Goal: Task Accomplishment & Management: Use online tool/utility

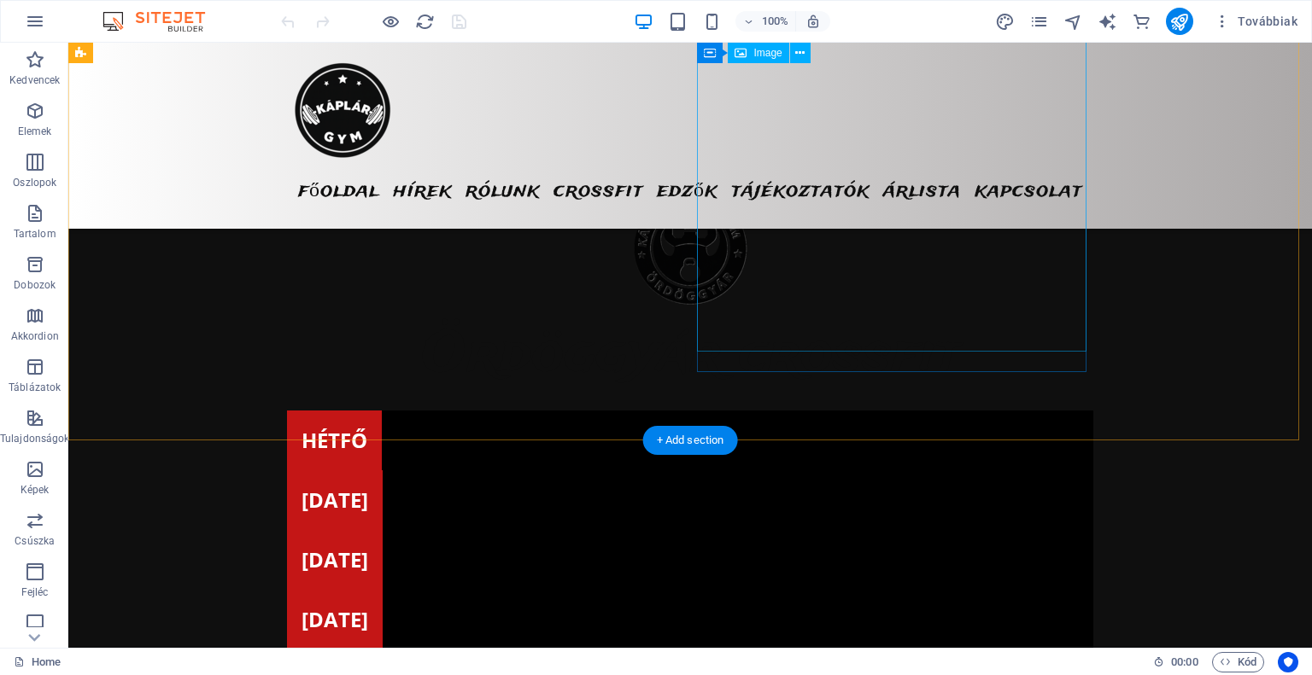
scroll to position [4611, 0]
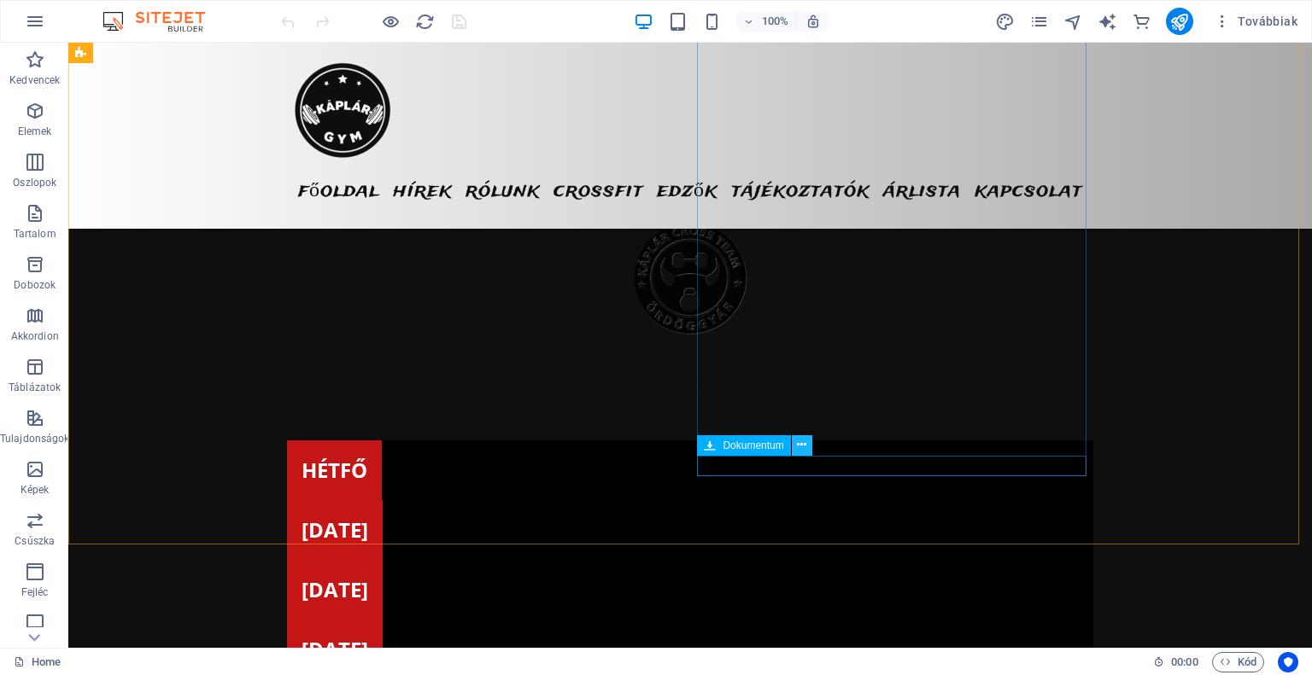
click at [800, 447] on icon at bounding box center [801, 445] width 9 height 18
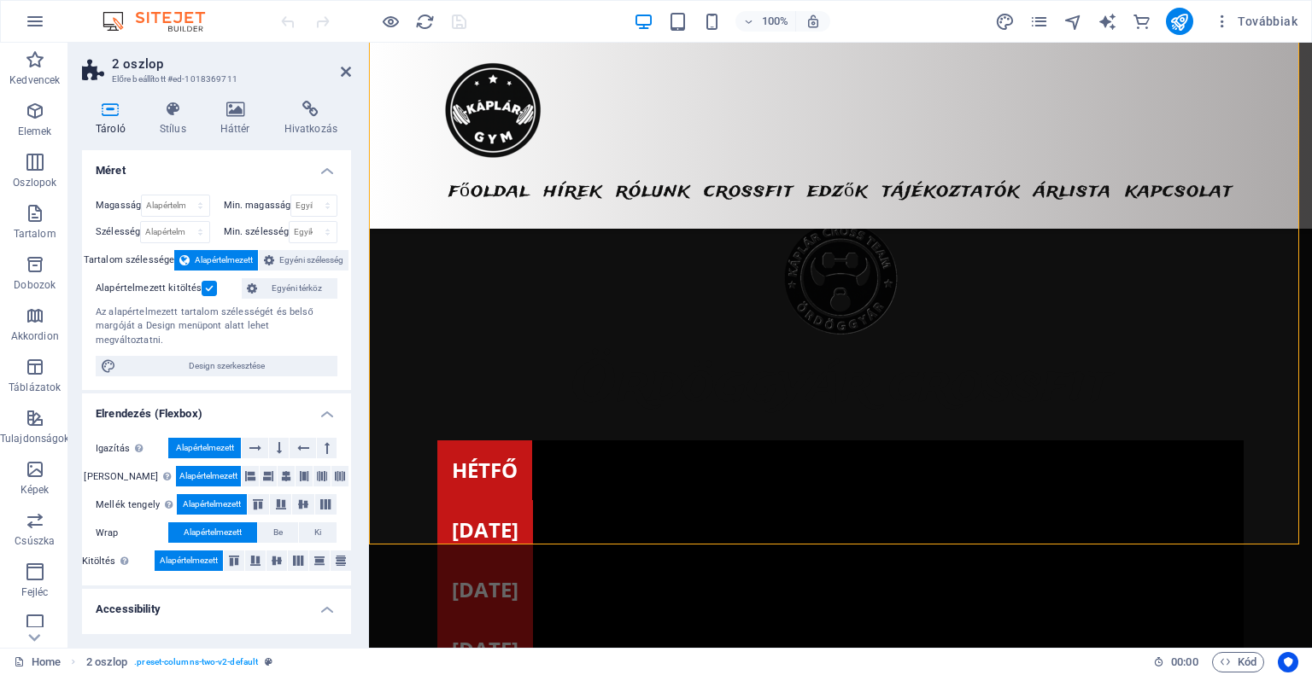
scroll to position [4550, 0]
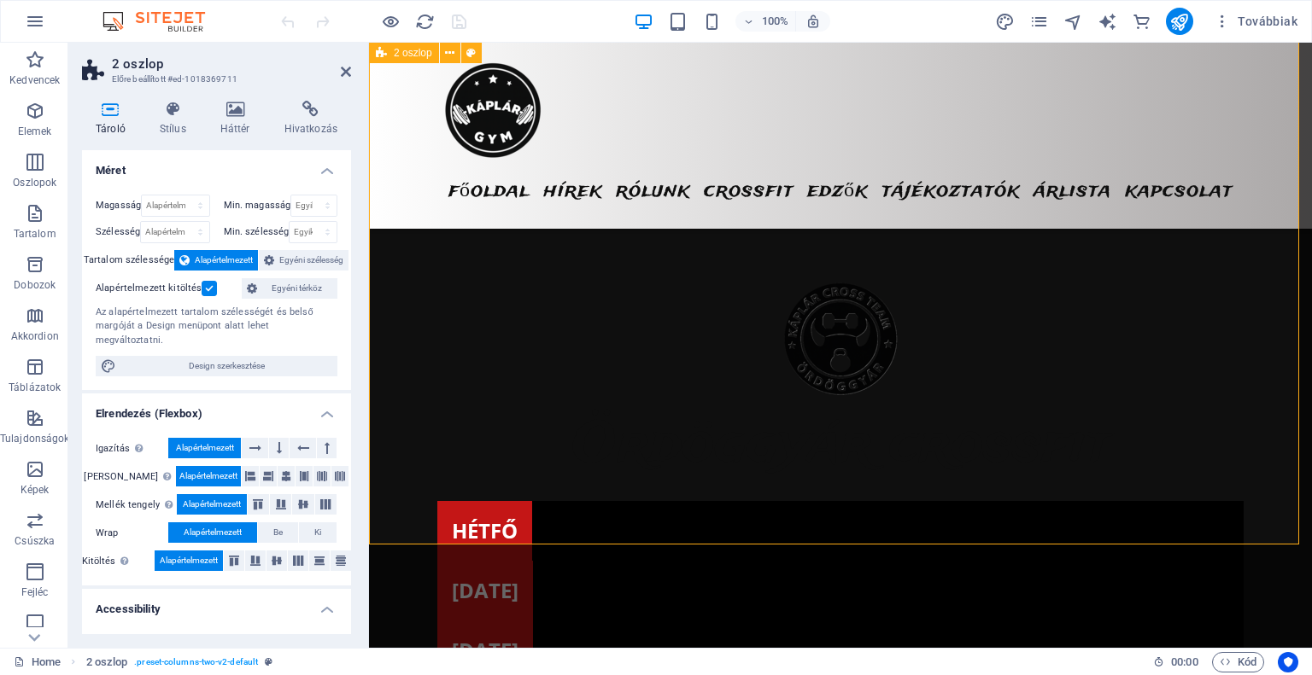
click at [247, 129] on h4 "Háttér" at bounding box center [239, 119] width 64 height 36
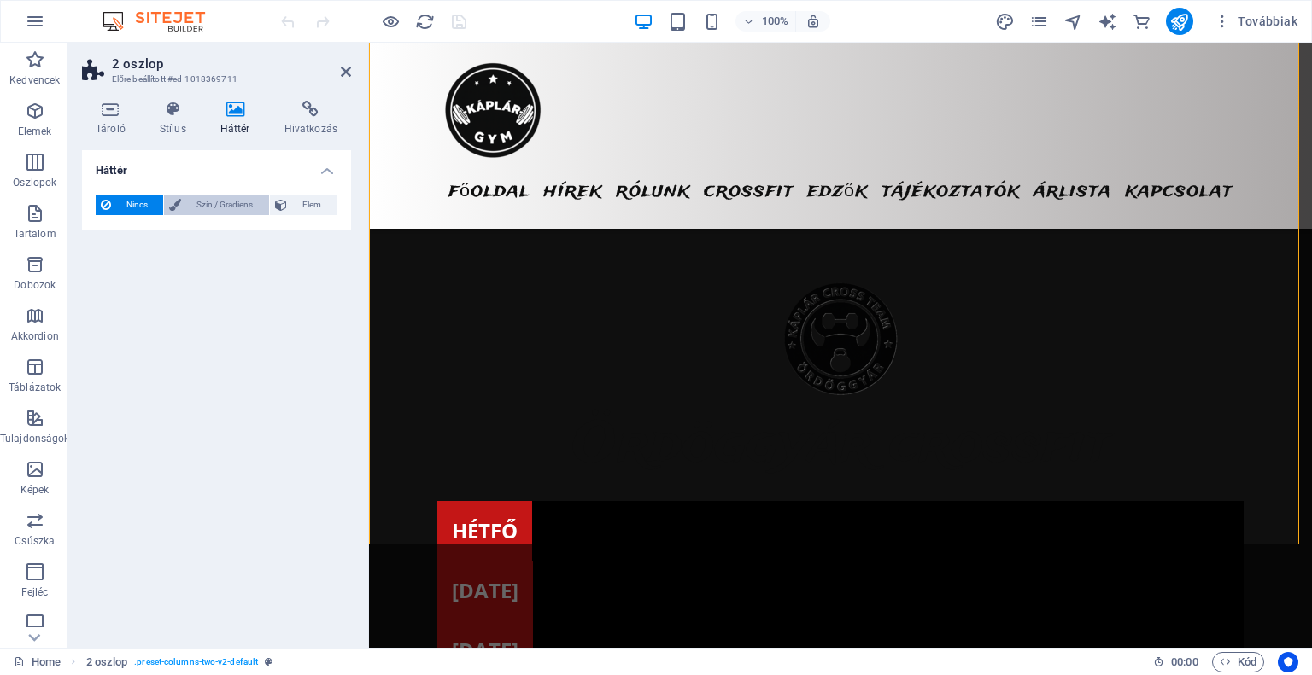
click at [208, 204] on span "Szín / Gradiens" at bounding box center [224, 205] width 77 height 20
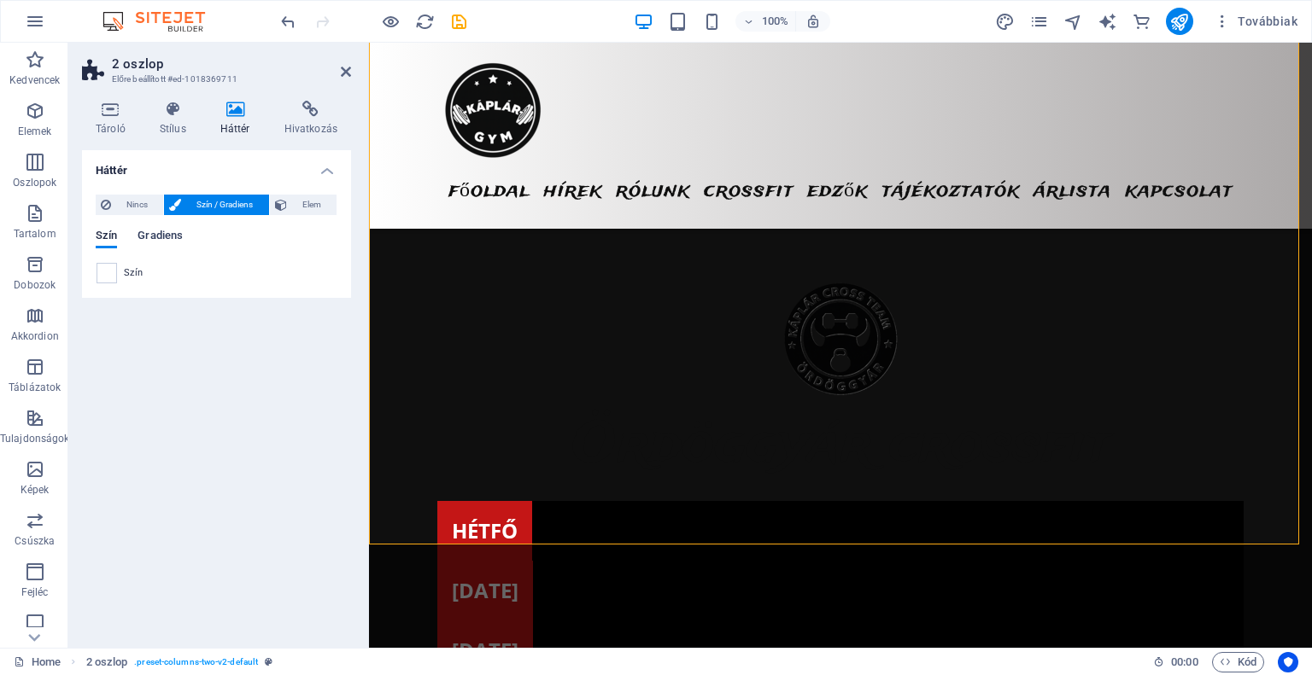
click at [179, 242] on span "Gradiens" at bounding box center [159, 237] width 45 height 24
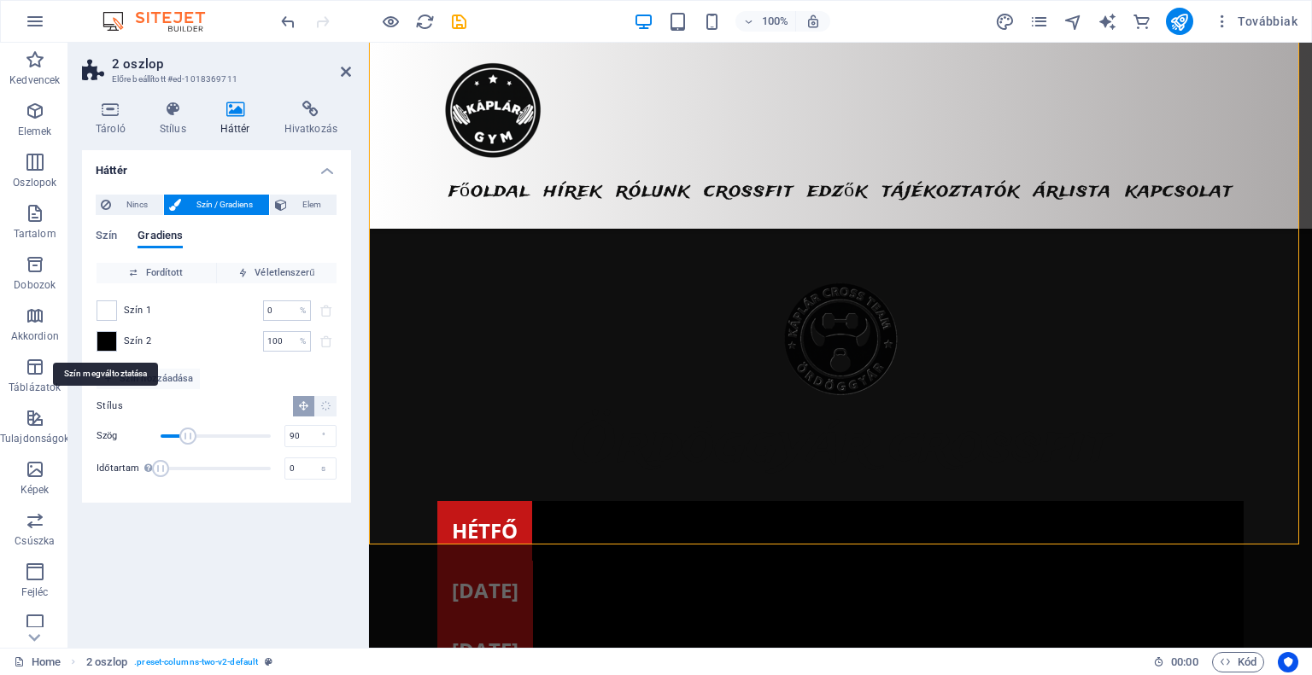
drag, startPoint x: 109, startPoint y: 338, endPoint x: 144, endPoint y: 341, distance: 35.1
click at [109, 338] on span at bounding box center [106, 341] width 19 height 19
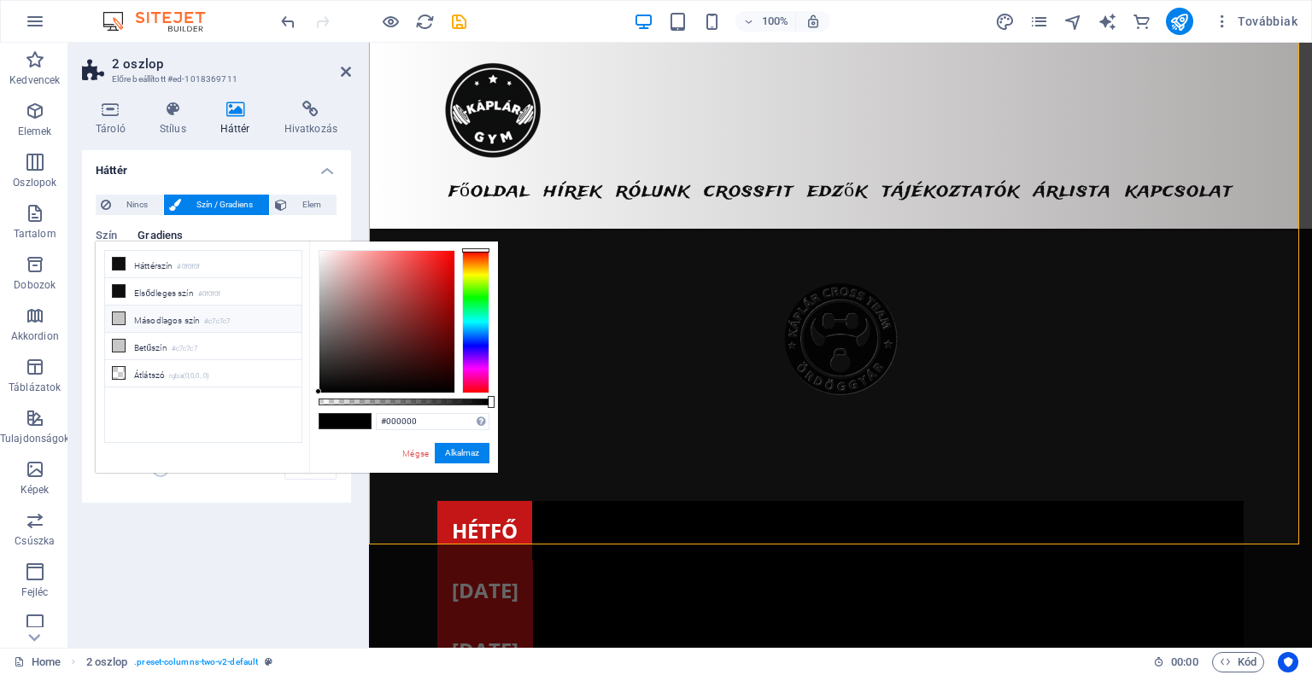
click at [195, 325] on li "Másodlagos szín #c7c7c7" at bounding box center [203, 319] width 196 height 27
click at [184, 344] on small "#c7c7c7" at bounding box center [185, 349] width 26 height 12
click at [212, 316] on small "#c7c7c7" at bounding box center [217, 322] width 26 height 12
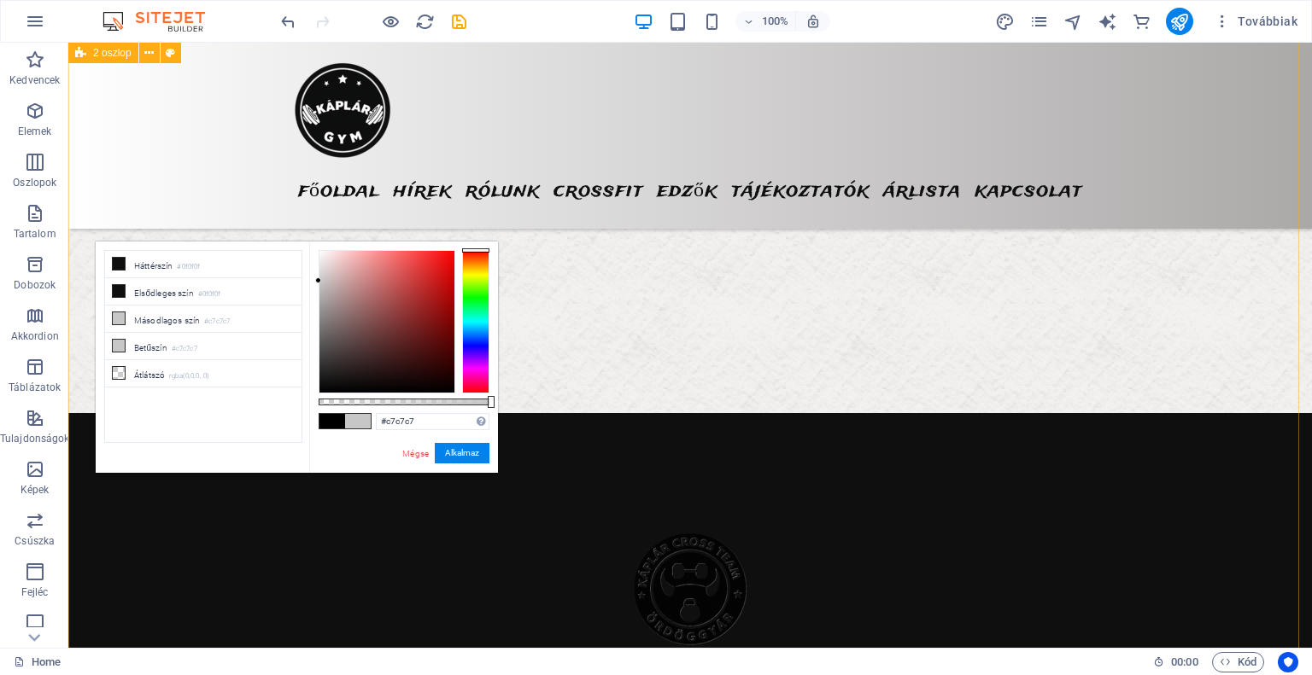
scroll to position [4184, 0]
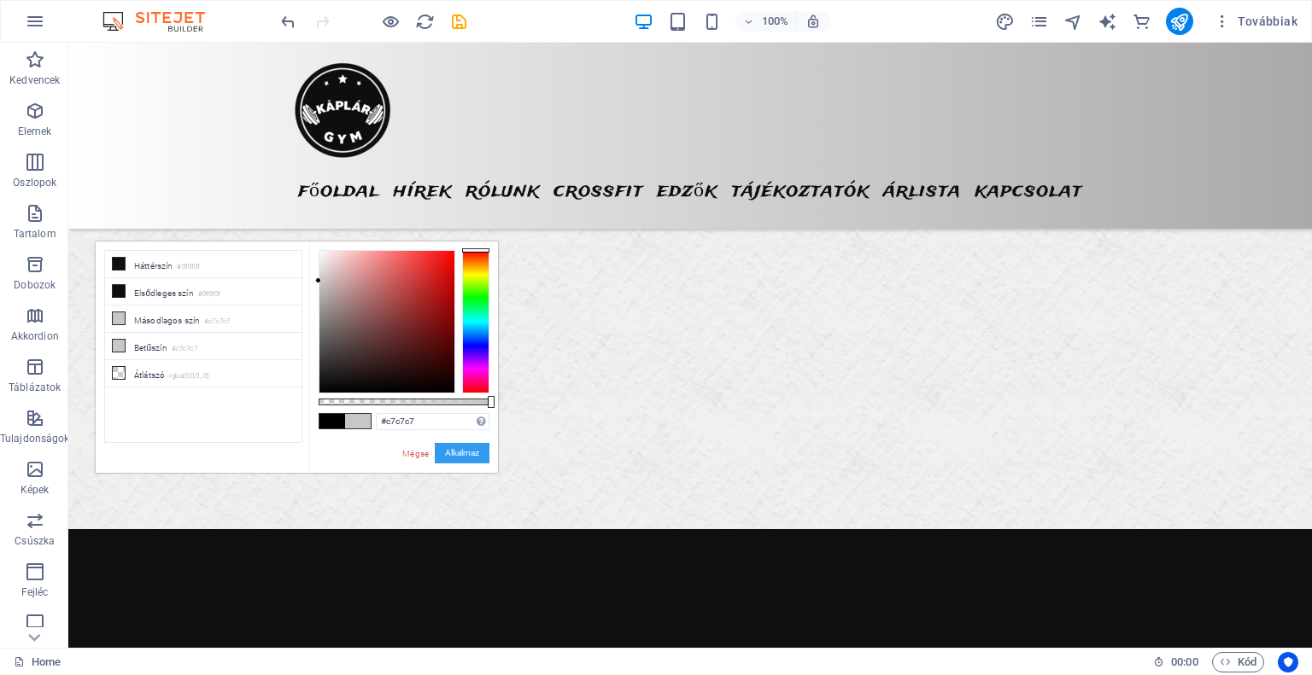
click at [465, 455] on button "Alkalmaz" at bounding box center [462, 453] width 55 height 20
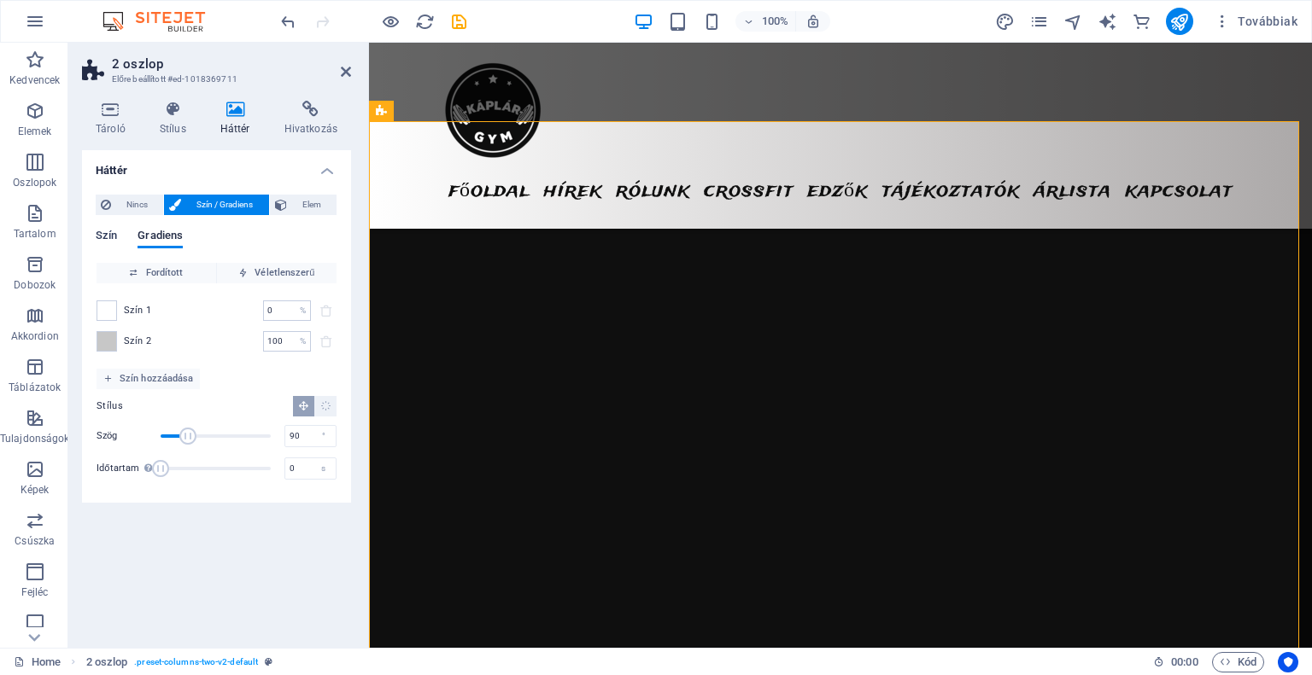
click at [112, 237] on span "Szín" at bounding box center [106, 237] width 21 height 24
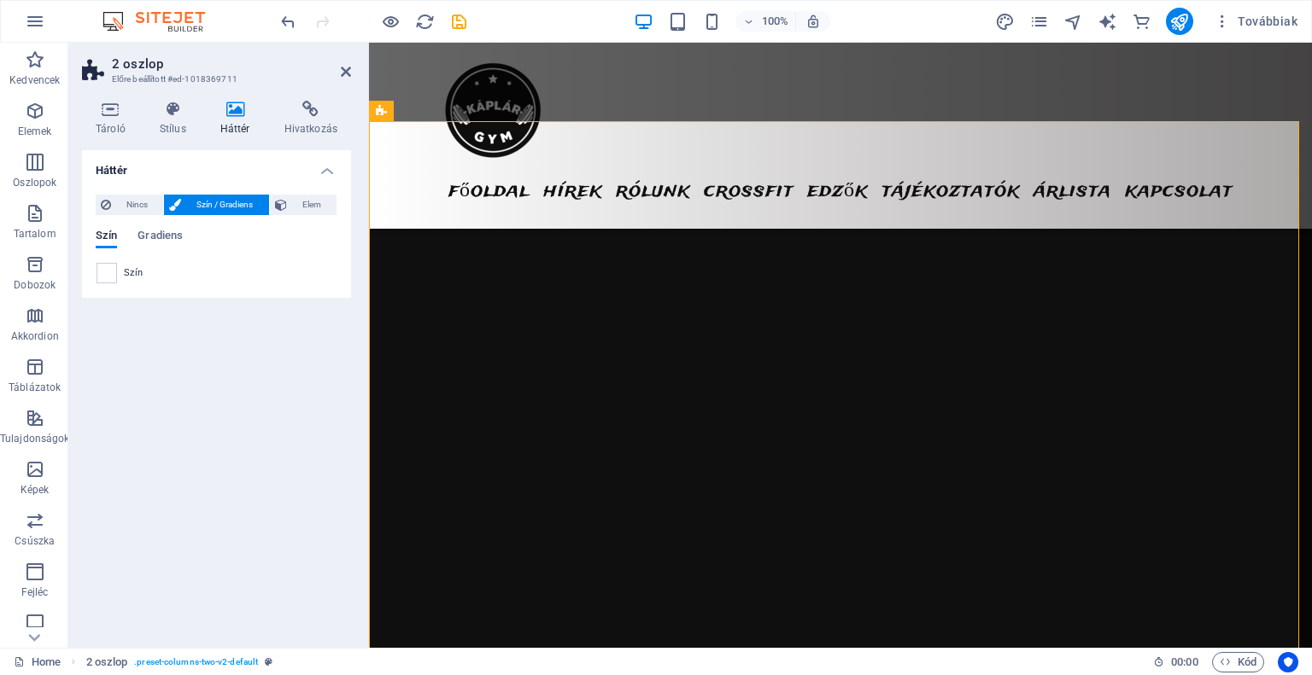
click at [116, 272] on div at bounding box center [106, 273] width 20 height 20
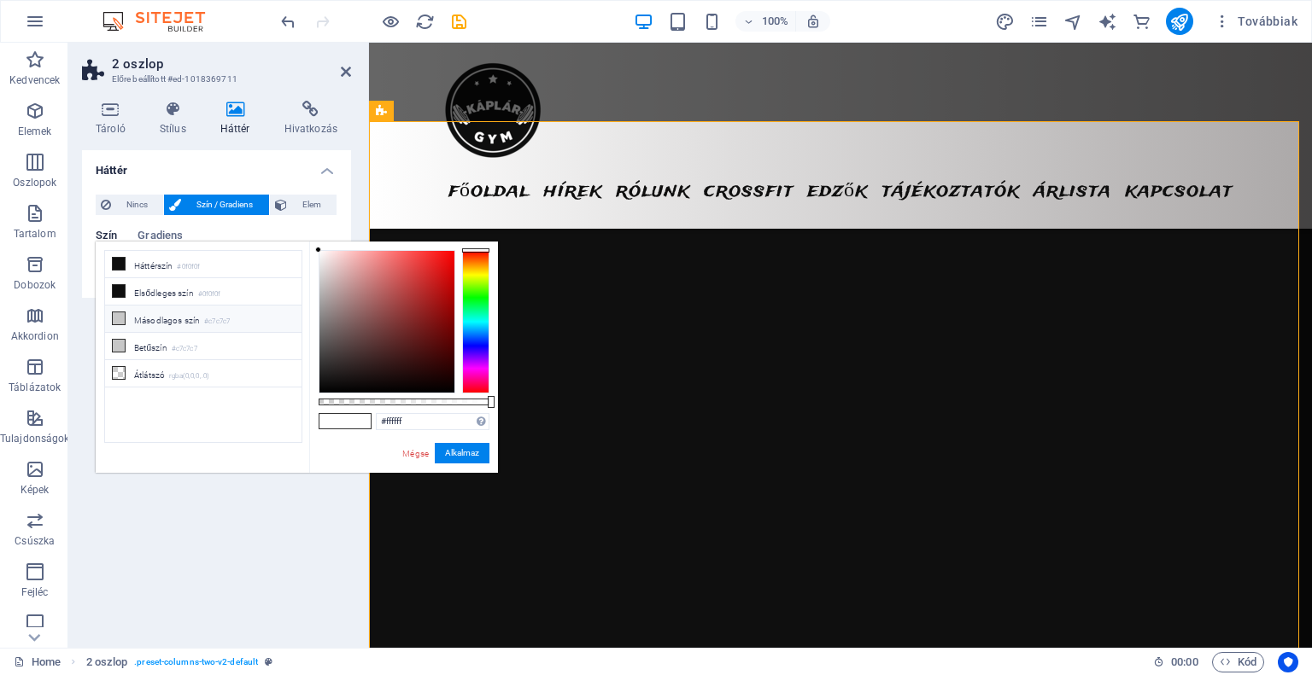
click at [199, 317] on li "Másodlagos szín #c7c7c7" at bounding box center [203, 319] width 196 height 27
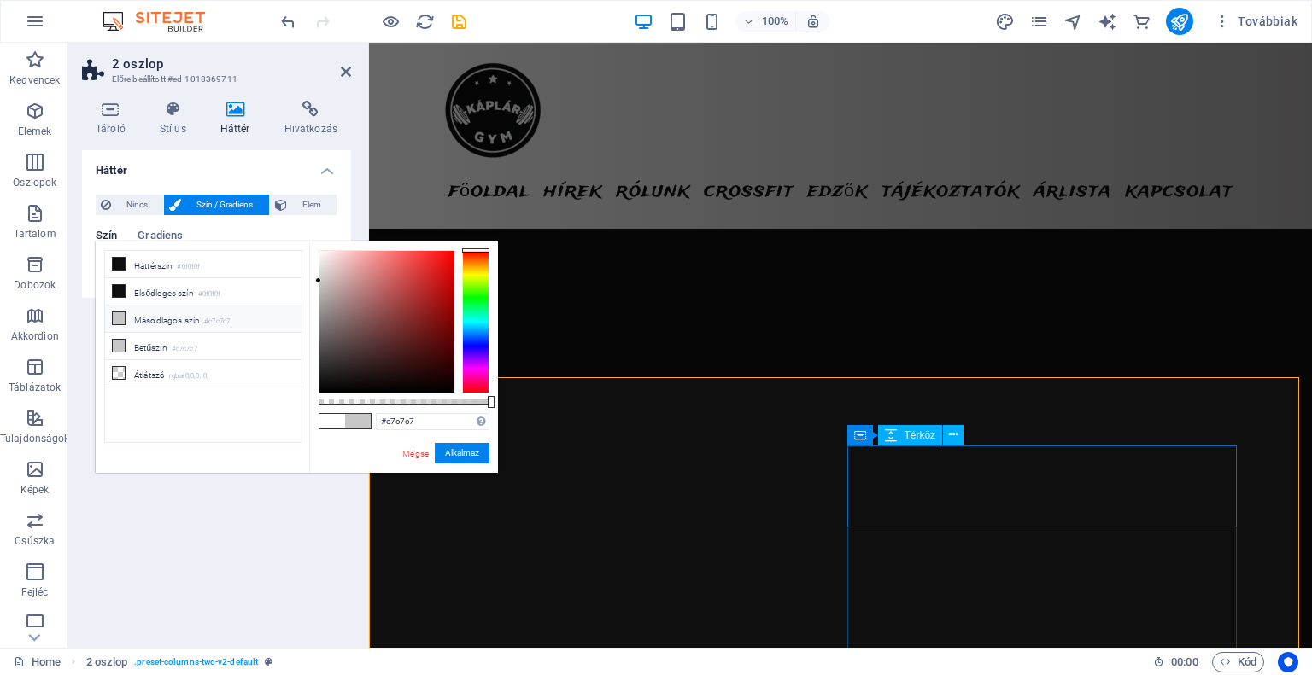
scroll to position [3843, 0]
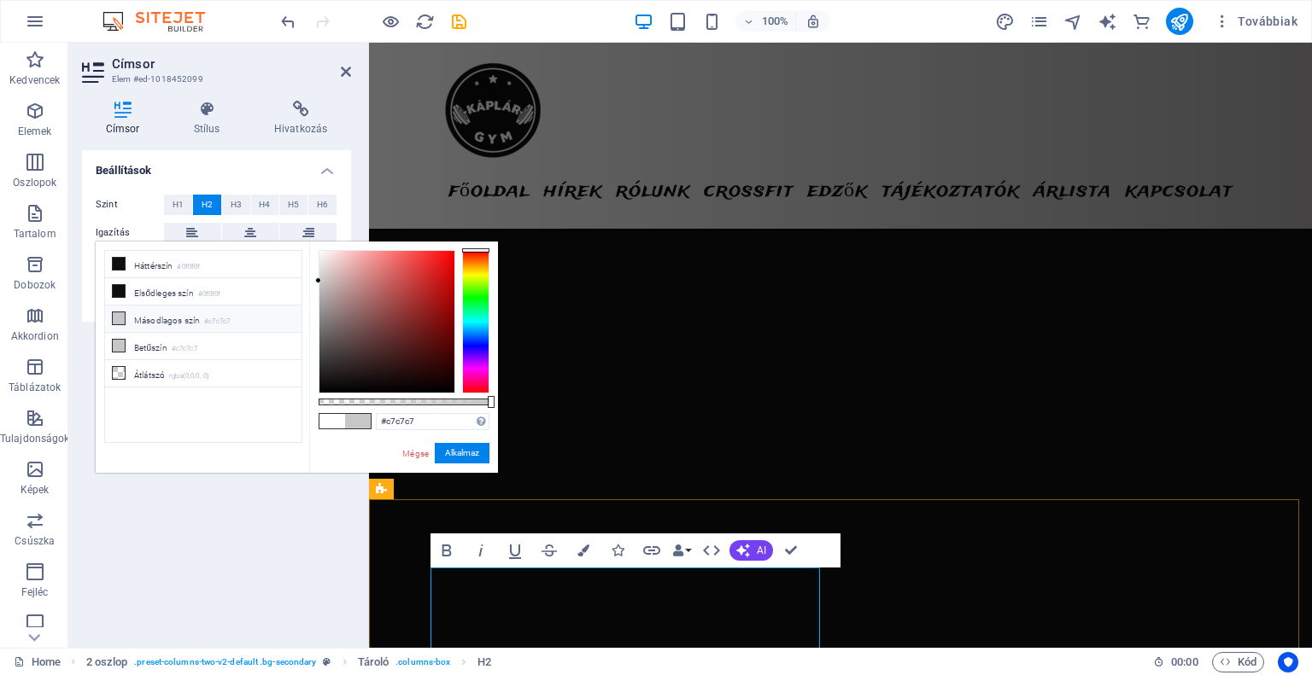
scroll to position [3805, 0]
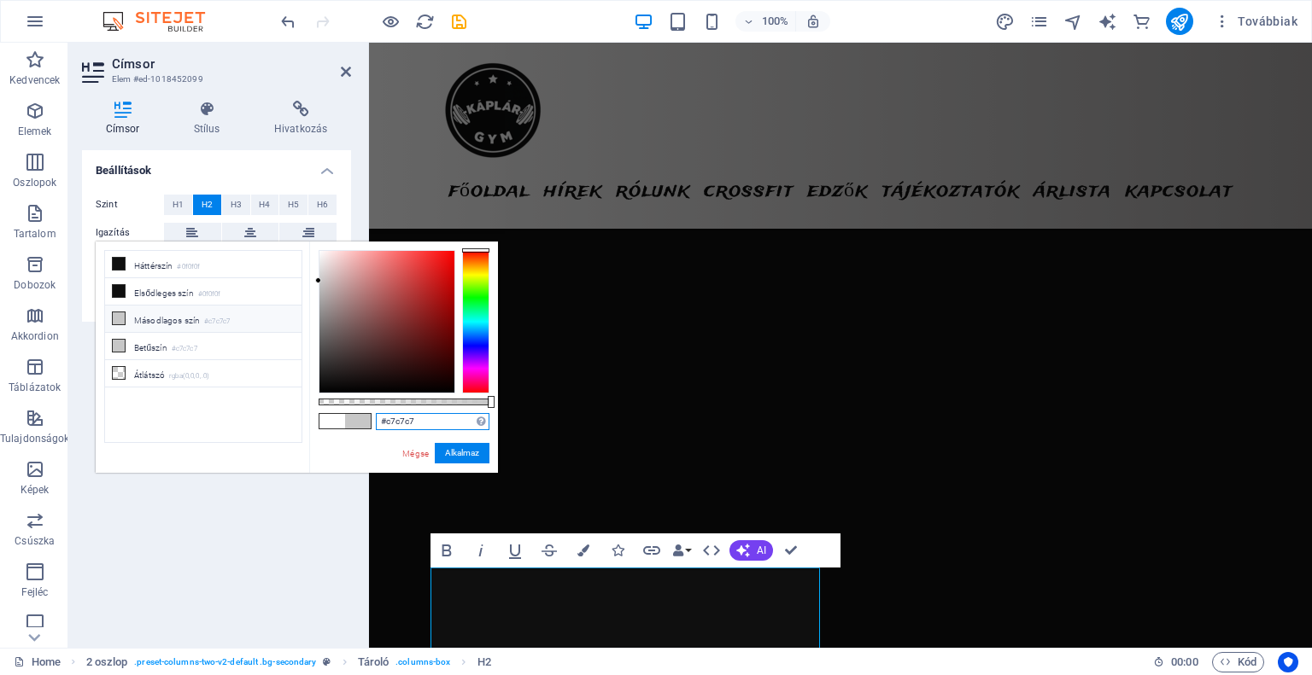
drag, startPoint x: 437, startPoint y: 422, endPoint x: 363, endPoint y: 407, distance: 75.7
click at [350, 416] on div "#c7c7c7 Támogatott formátumok #0852ed rgb(8, 82, 237) rgba(8, 82, 237, 90%) hsv…" at bounding box center [403, 481] width 189 height 479
paste input "FFFFFF"
type input "#ffffff"
click at [485, 459] on button "Alkalmaz" at bounding box center [462, 453] width 55 height 20
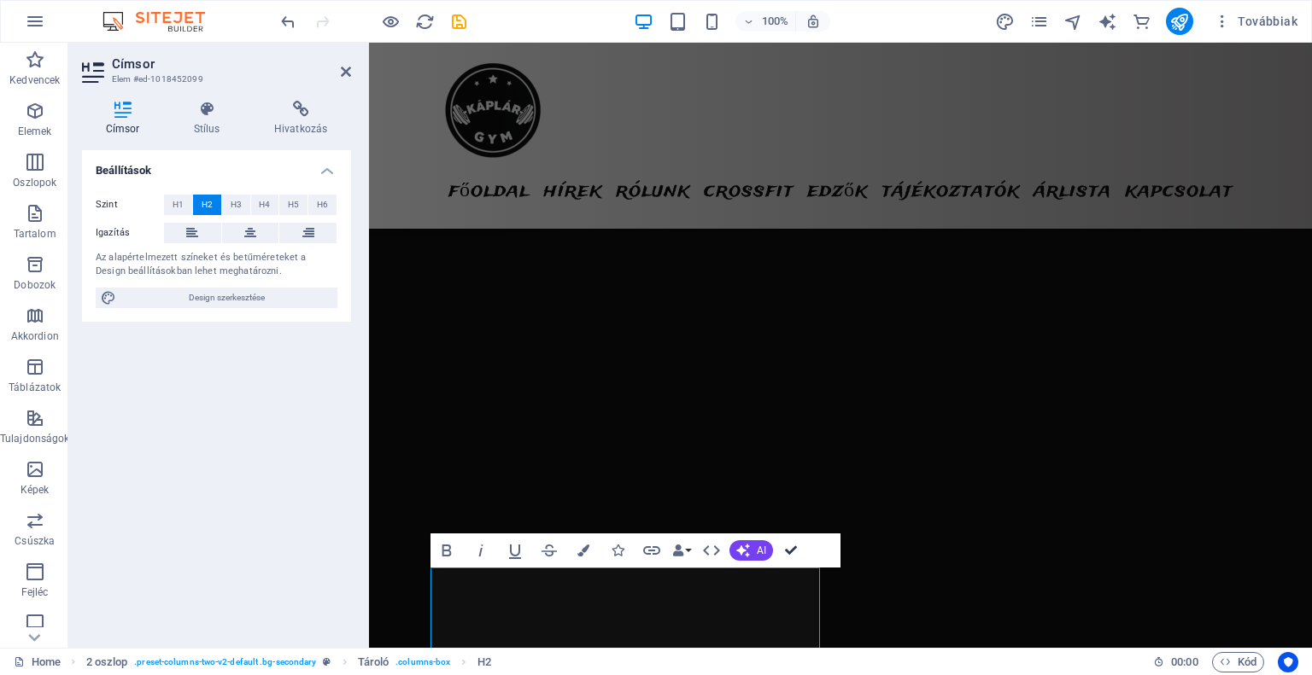
drag, startPoint x: 797, startPoint y: 542, endPoint x: 734, endPoint y: 500, distance: 76.3
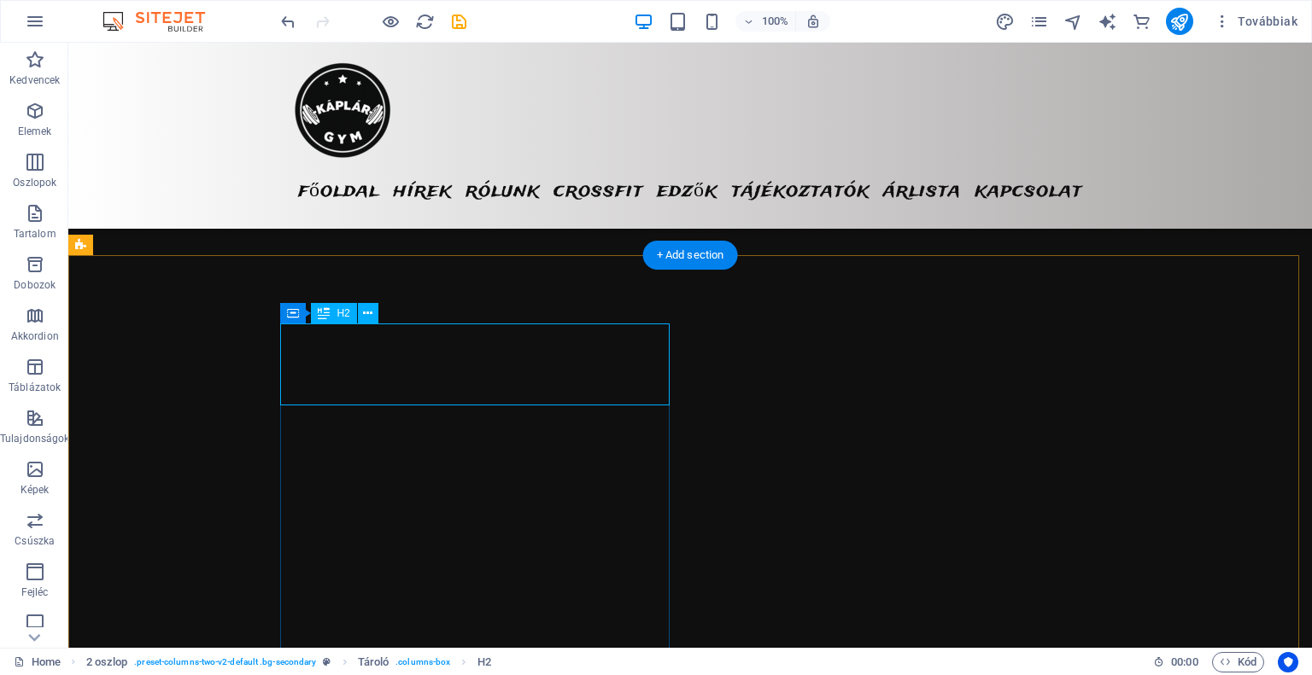
scroll to position [4061, 0]
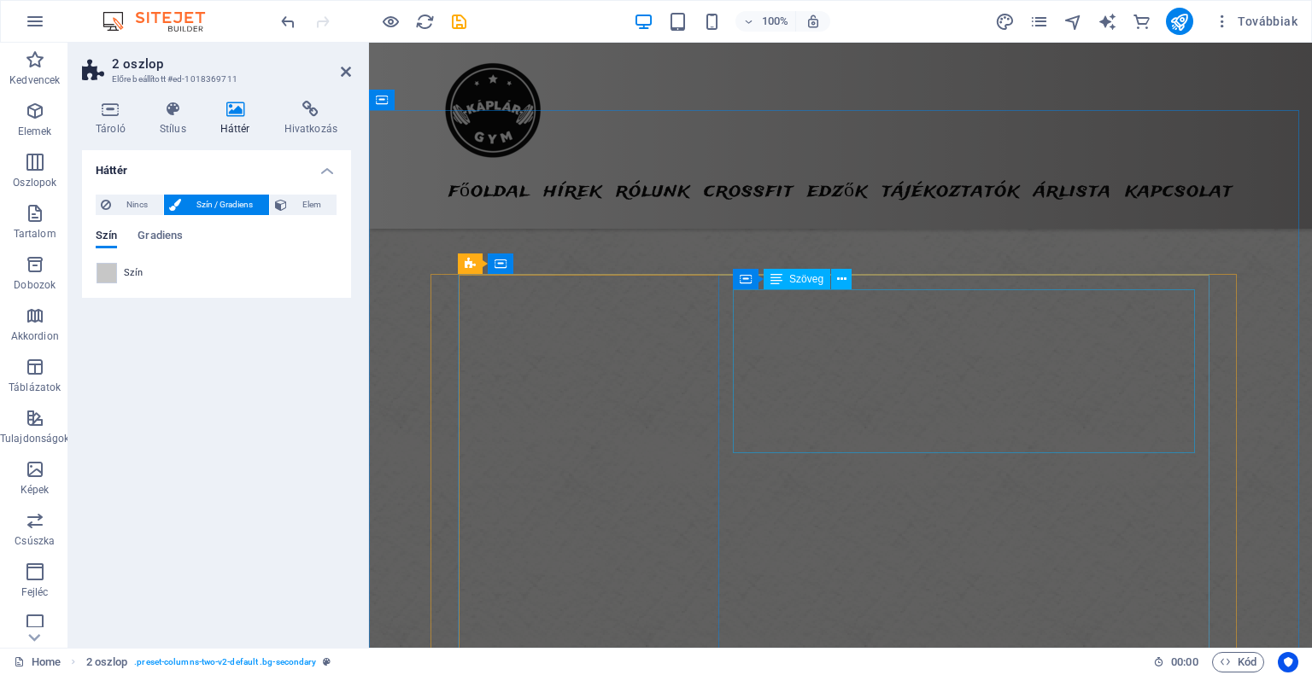
scroll to position [3037, 0]
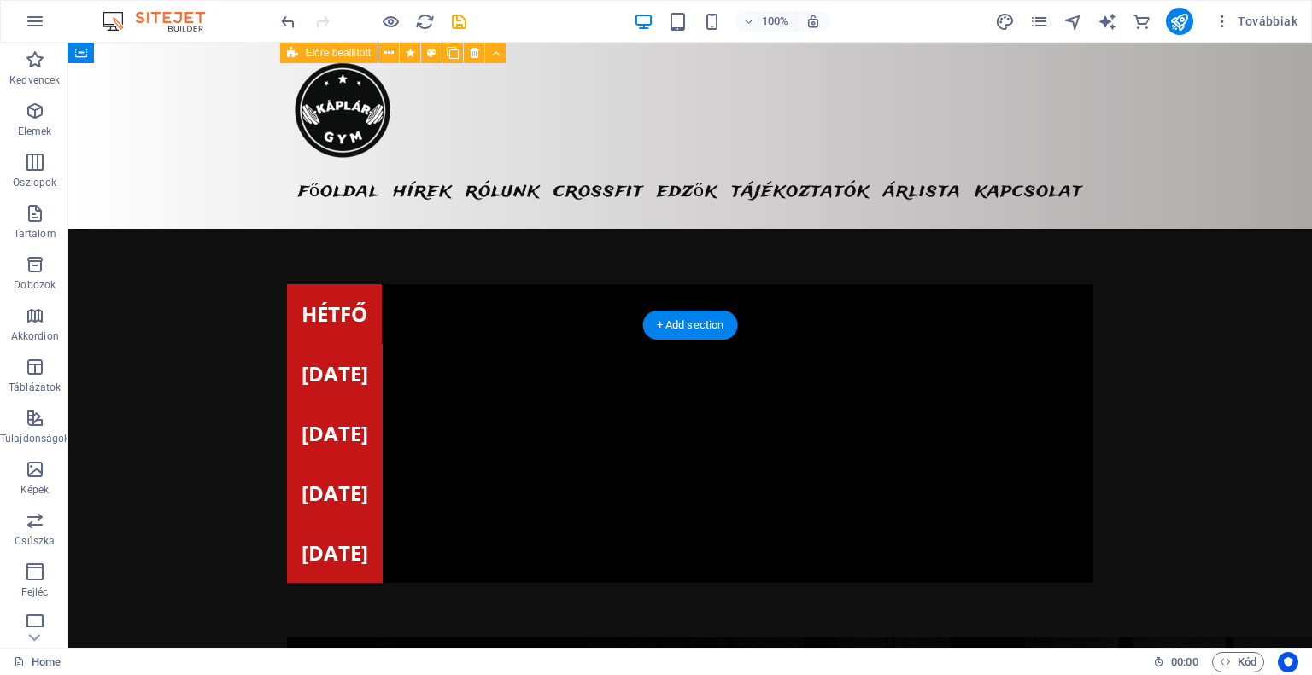
scroll to position [4744, 0]
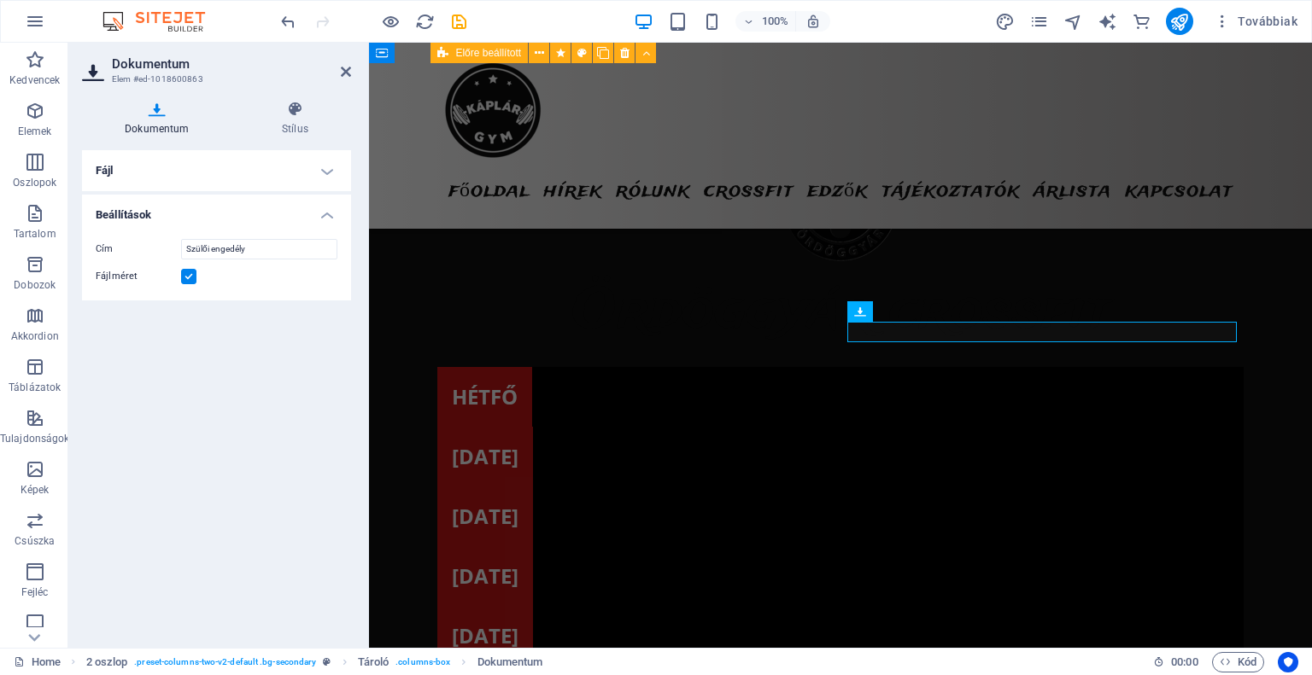
click at [196, 280] on label at bounding box center [188, 276] width 15 height 15
click at [0, 0] on input "Fájlméret" at bounding box center [0, 0] width 0 height 0
click at [196, 280] on label at bounding box center [188, 276] width 15 height 15
click at [0, 0] on input "Fájlméret" at bounding box center [0, 0] width 0 height 0
click at [312, 172] on h4 "Fájl" at bounding box center [216, 170] width 269 height 41
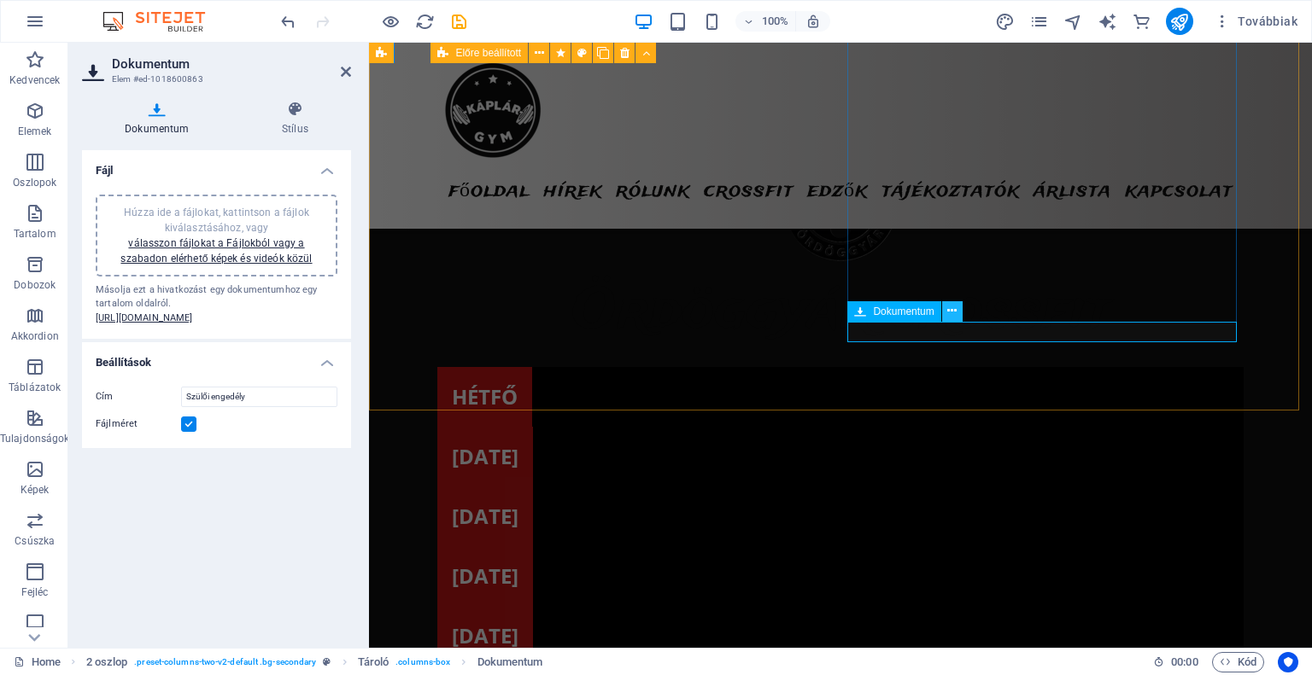
click at [956, 309] on button at bounding box center [952, 311] width 20 height 20
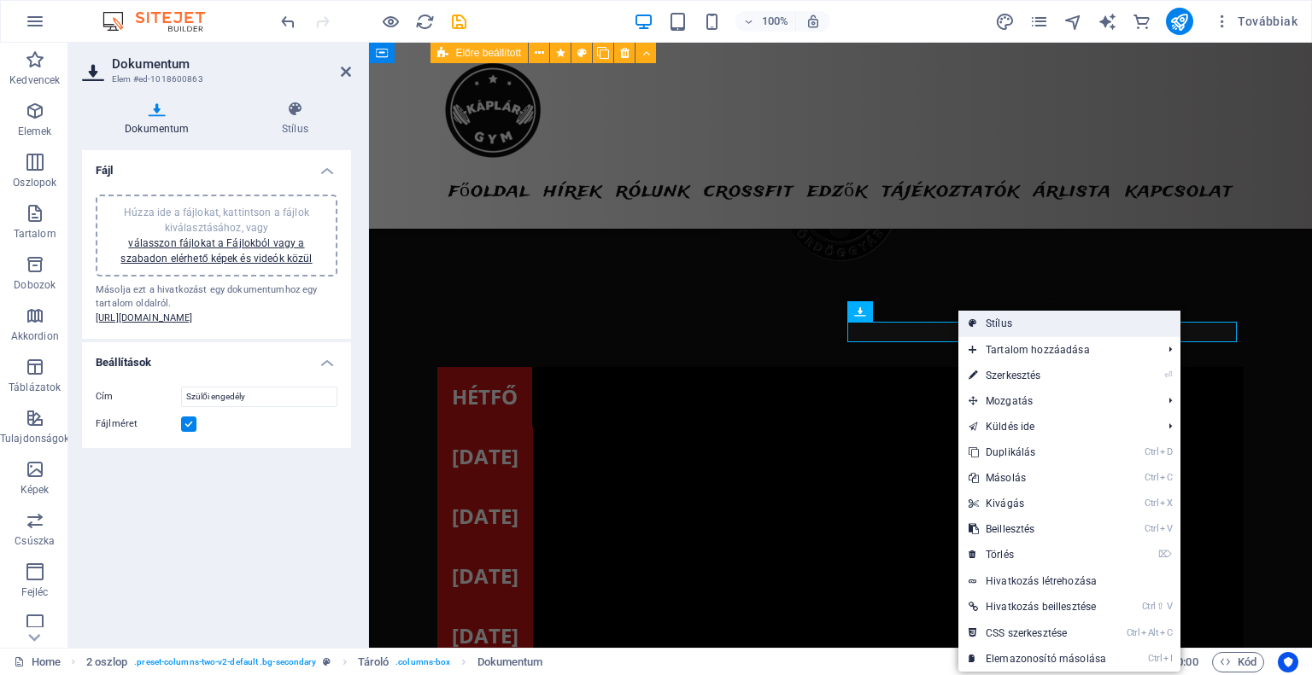
click at [973, 320] on icon at bounding box center [972, 324] width 9 height 26
select select "rem"
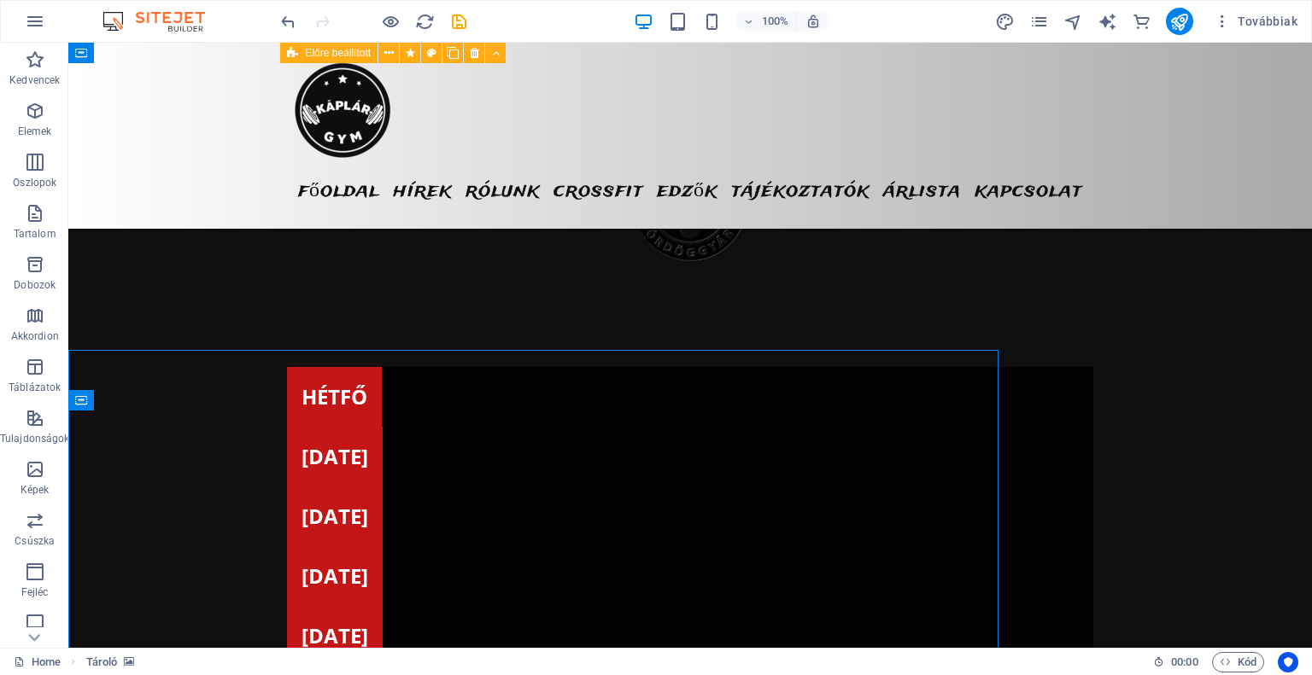
scroll to position [4744, 0]
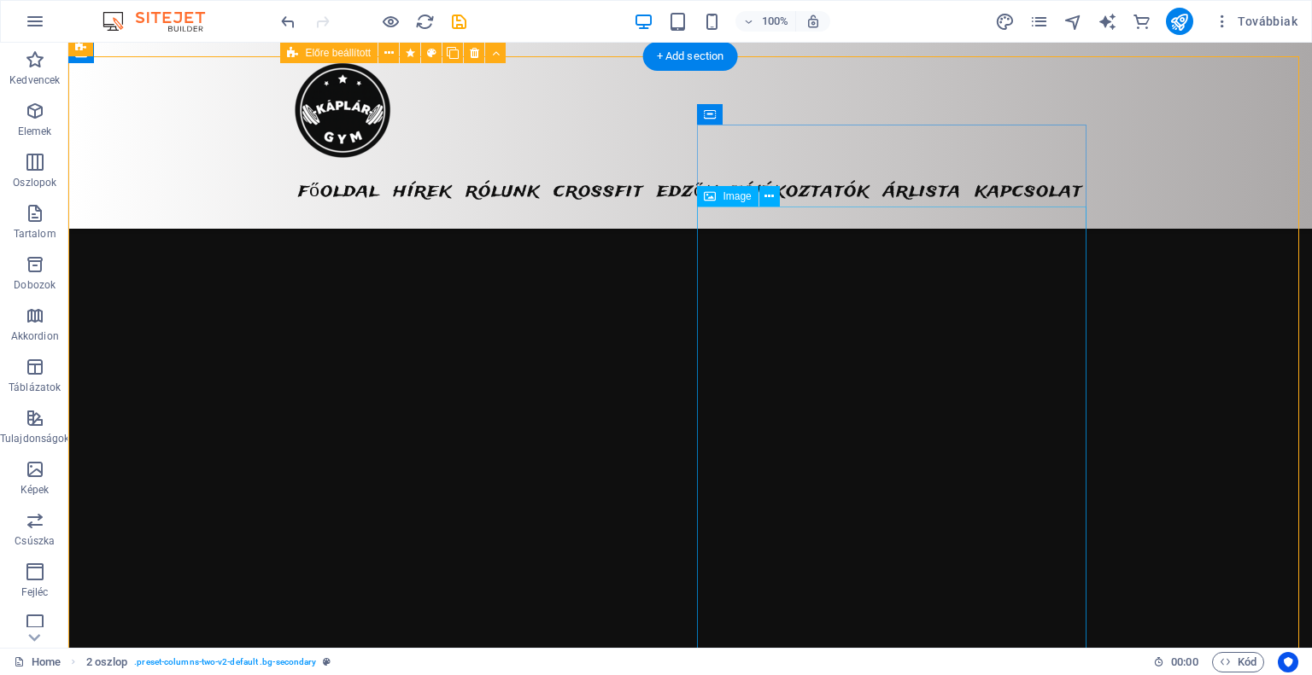
scroll to position [3890, 0]
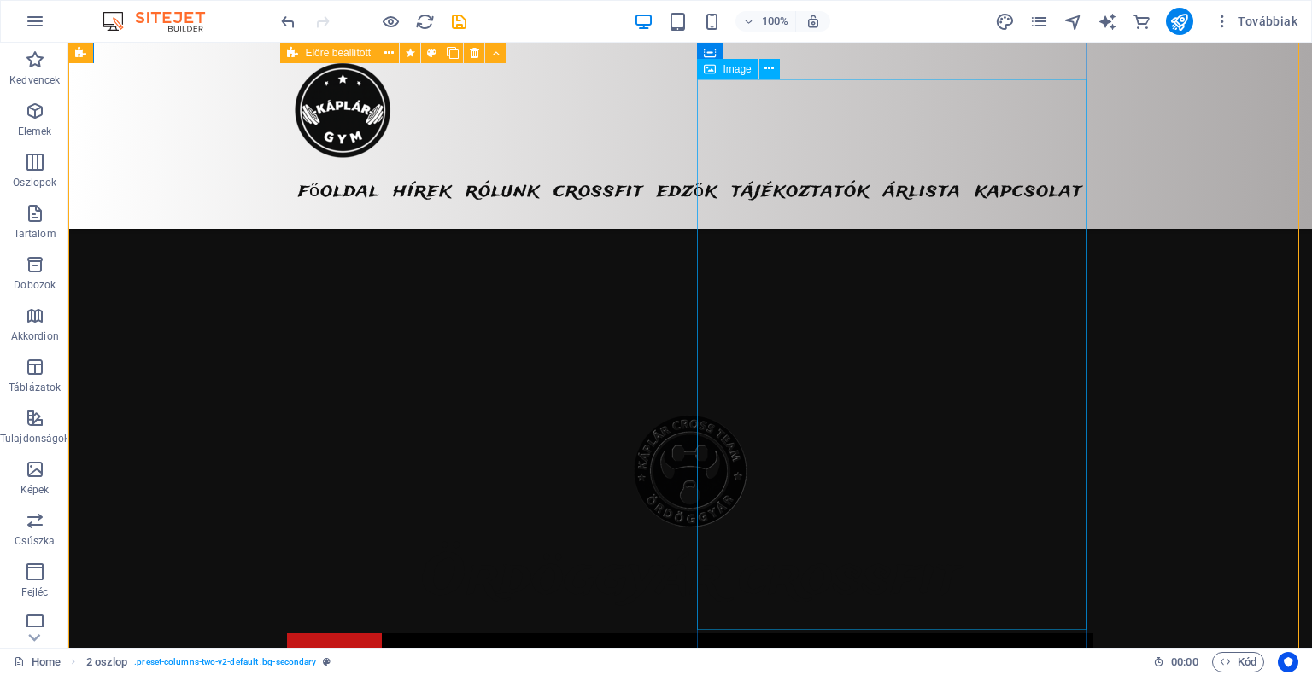
scroll to position [4744, 0]
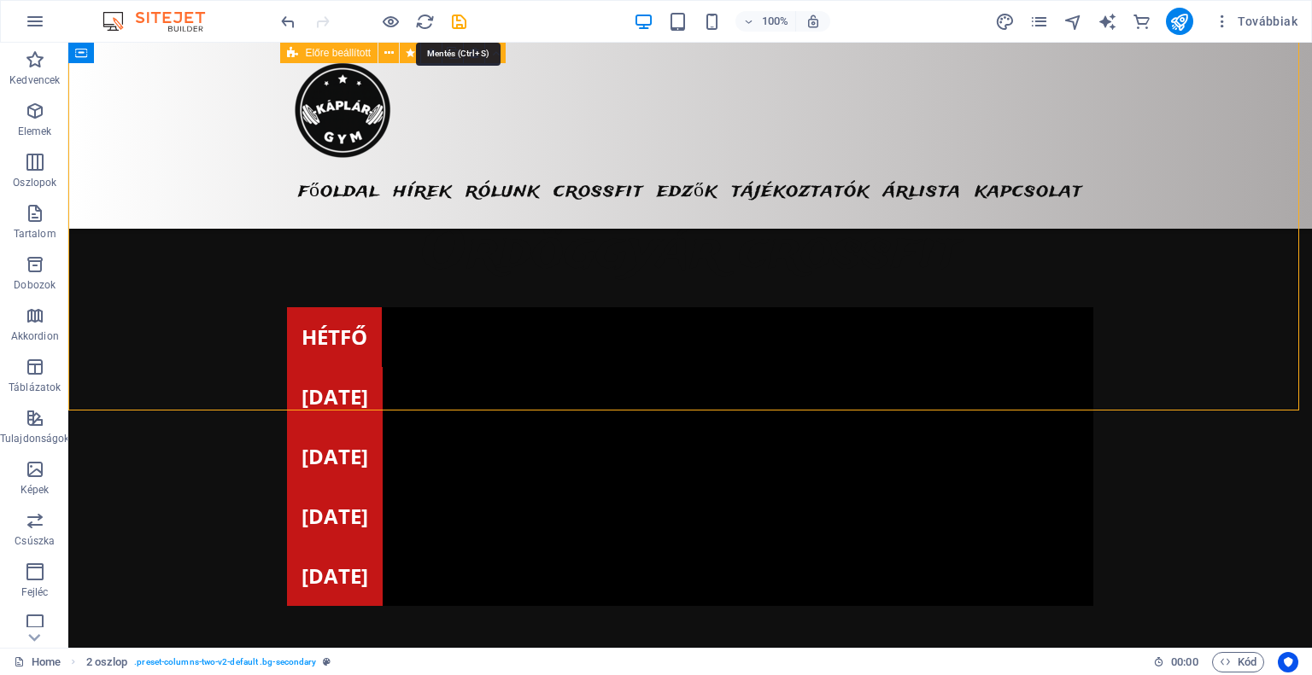
click at [464, 26] on icon "save" at bounding box center [459, 22] width 20 height 20
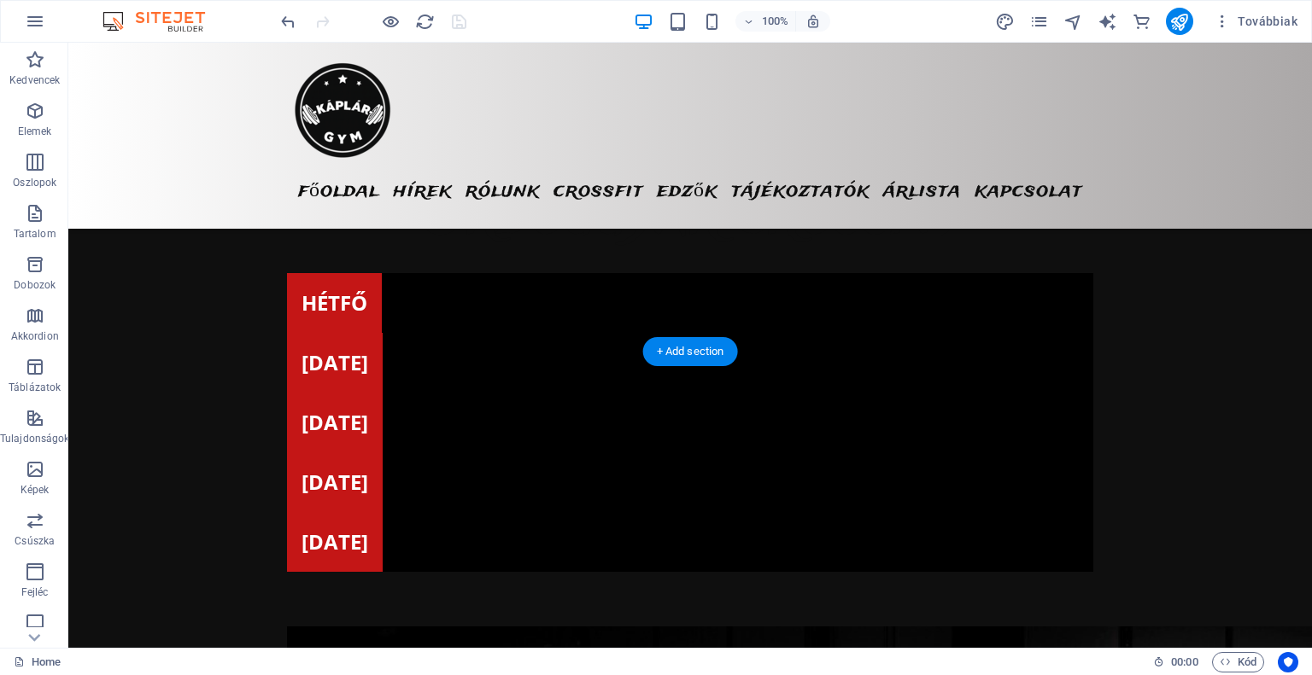
scroll to position [4830, 0]
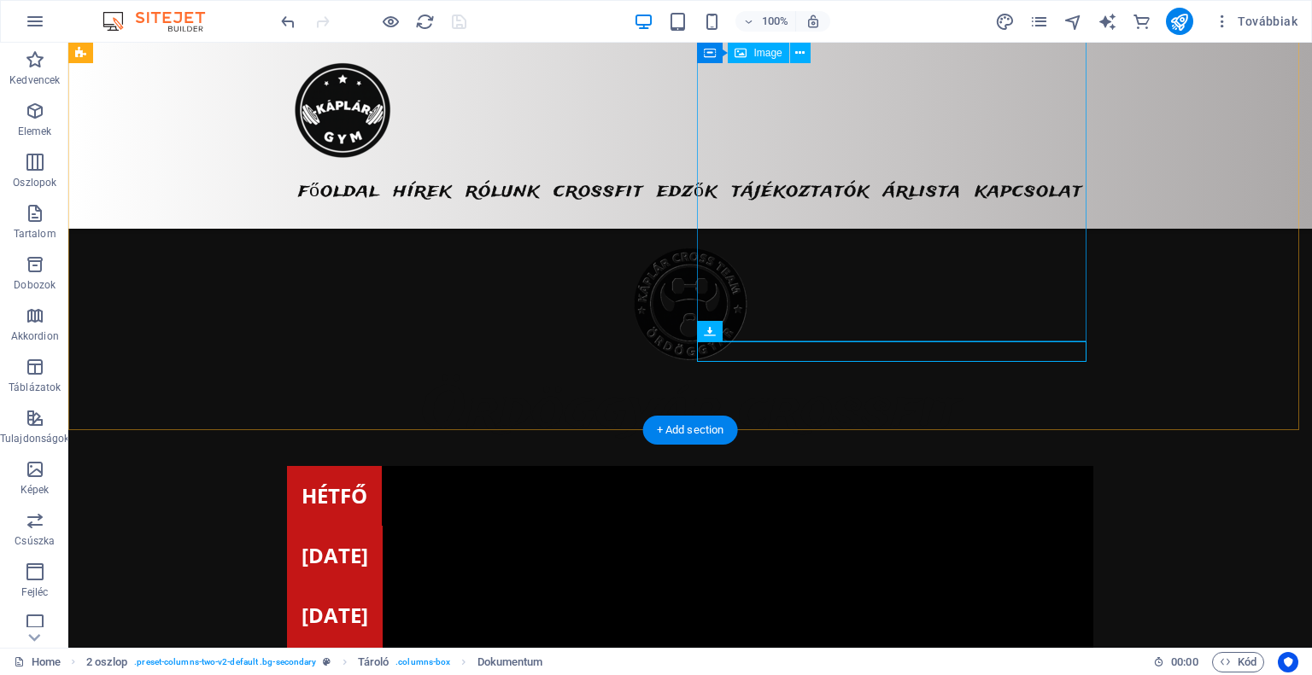
scroll to position [4574, 0]
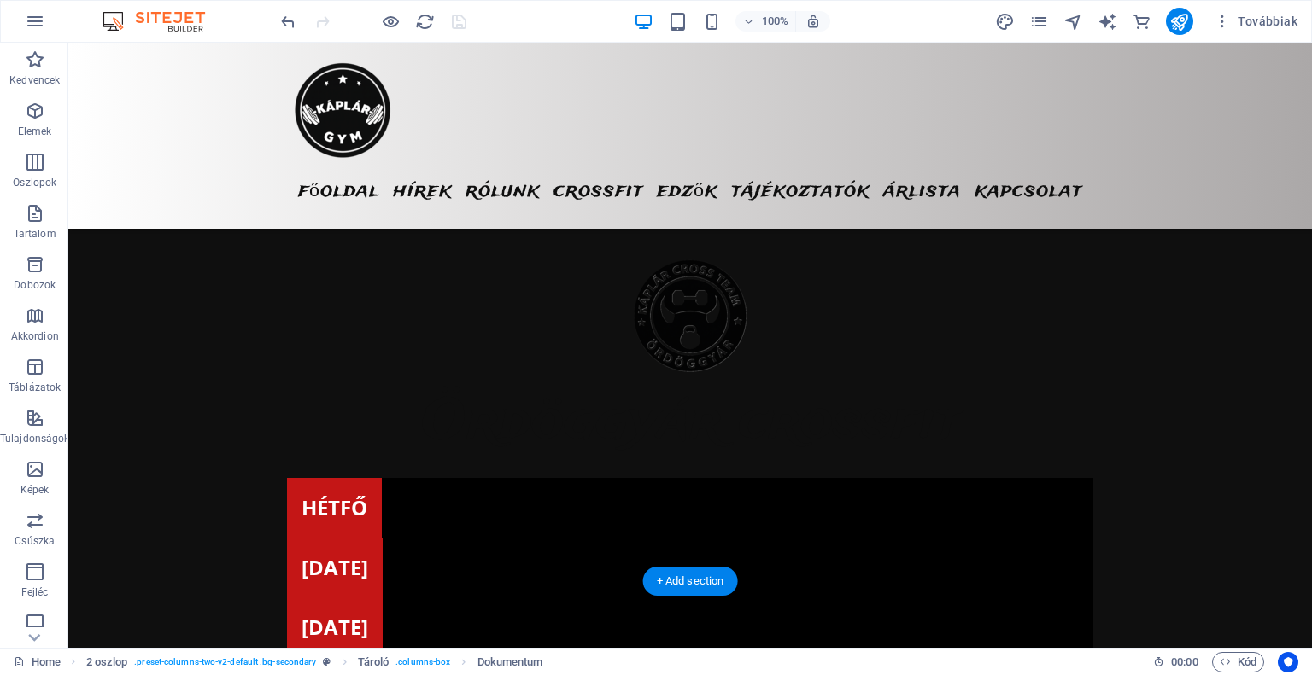
drag, startPoint x: 861, startPoint y: 500, endPoint x: 867, endPoint y: 492, distance: 10.4
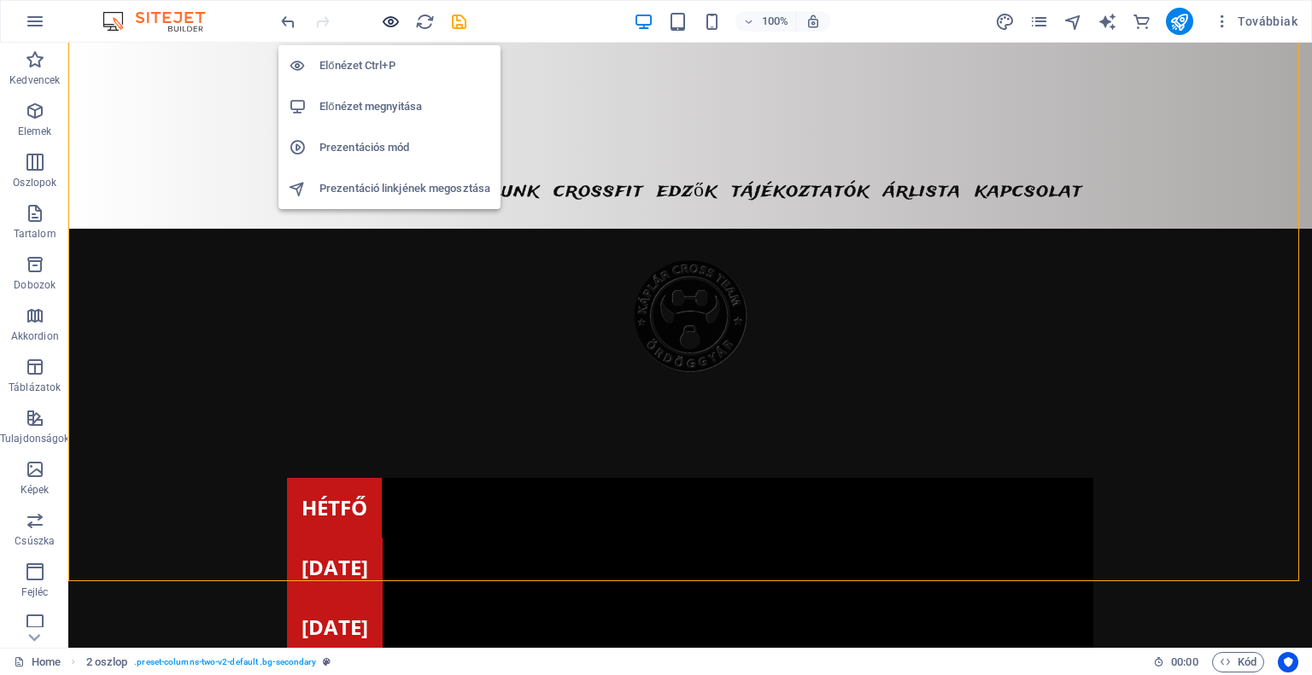
click at [397, 28] on icon "button" at bounding box center [391, 22] width 20 height 20
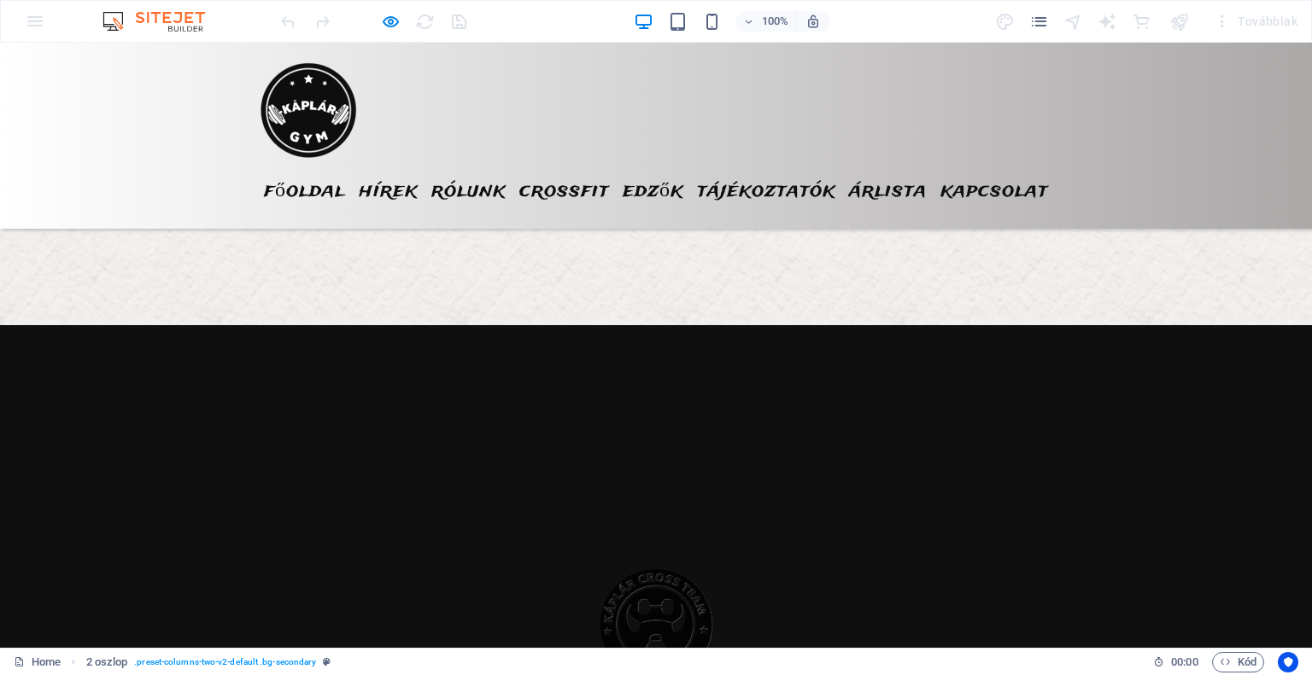
scroll to position [3099, 0]
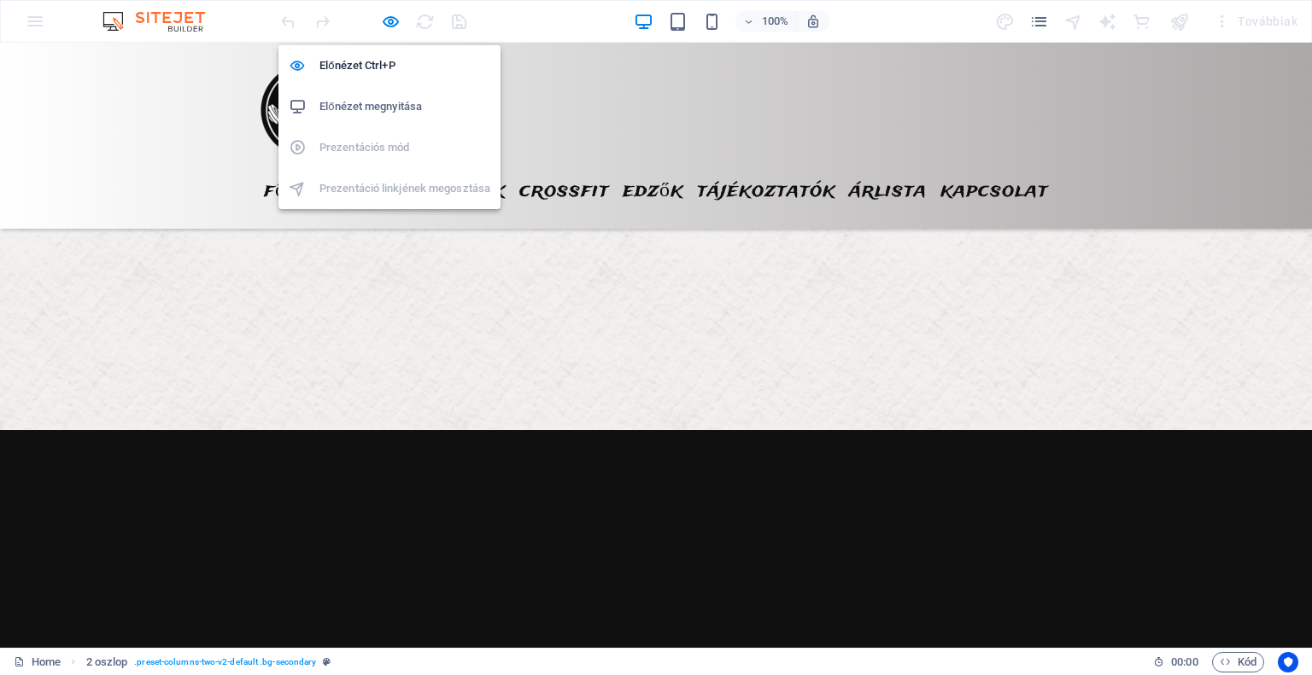
drag, startPoint x: 388, startPoint y: 22, endPoint x: 442, endPoint y: 127, distance: 118.4
click at [388, 22] on icon "button" at bounding box center [391, 22] width 20 height 20
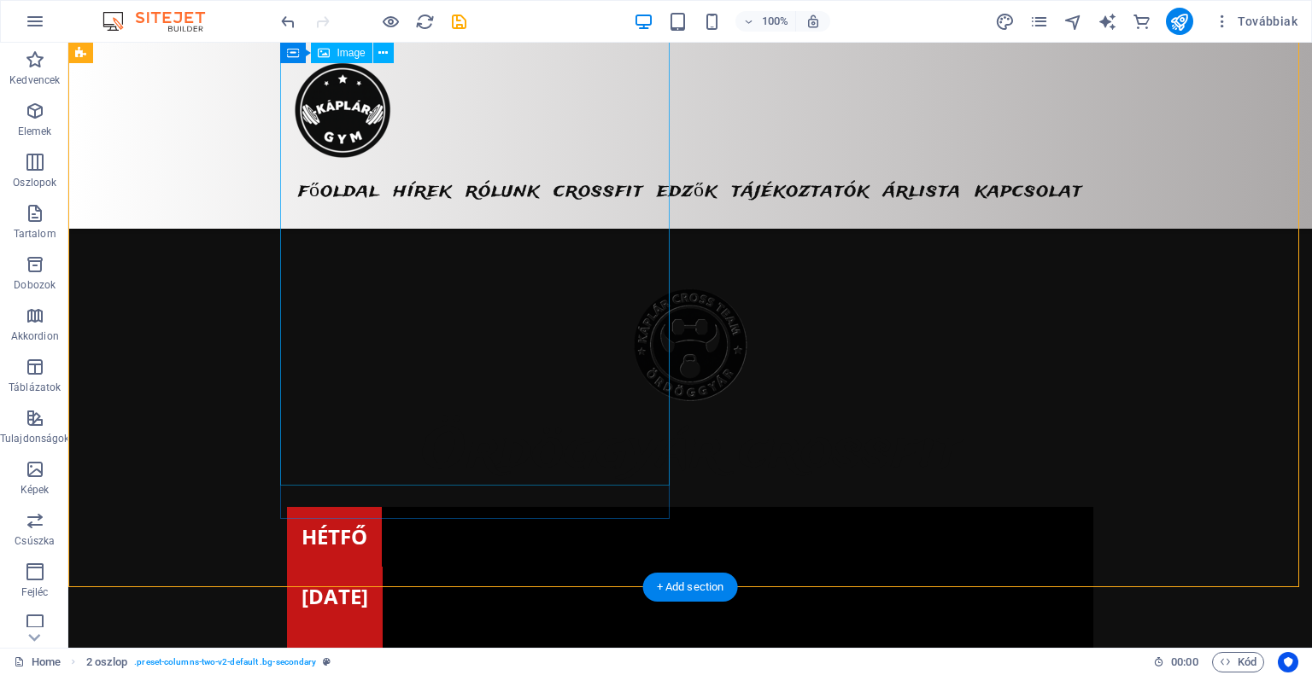
scroll to position [4585, 0]
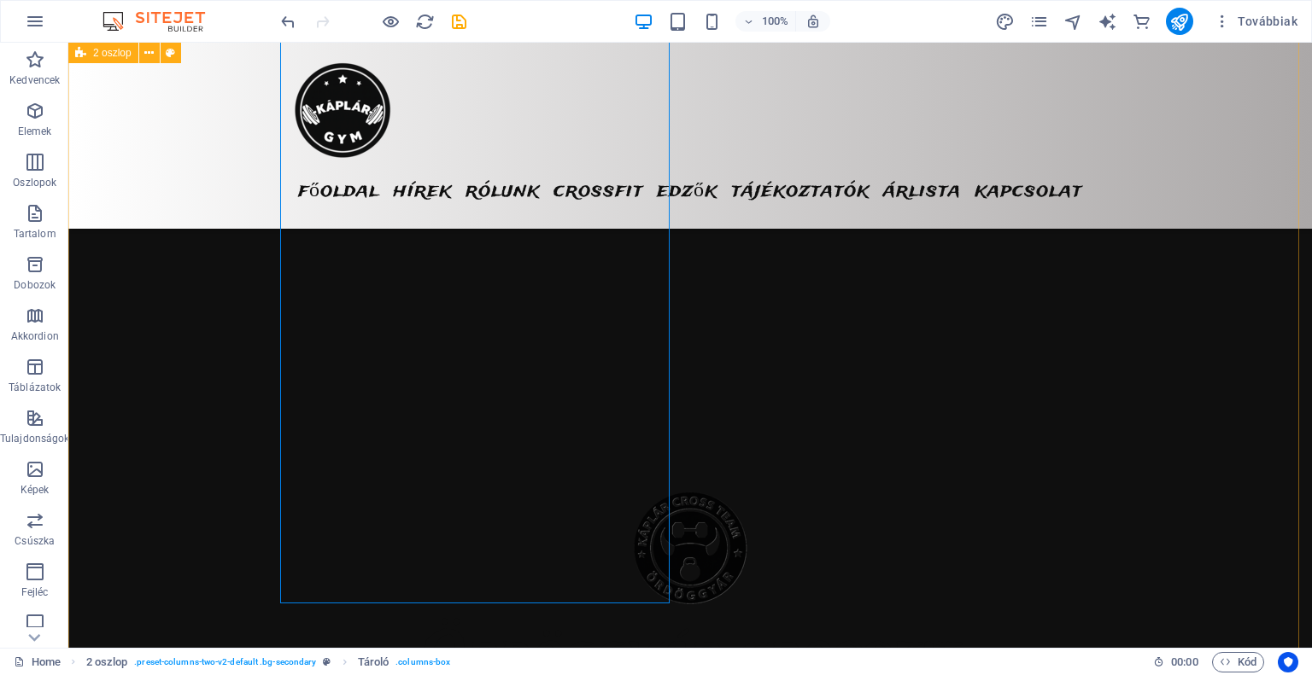
scroll to position [4329, 0]
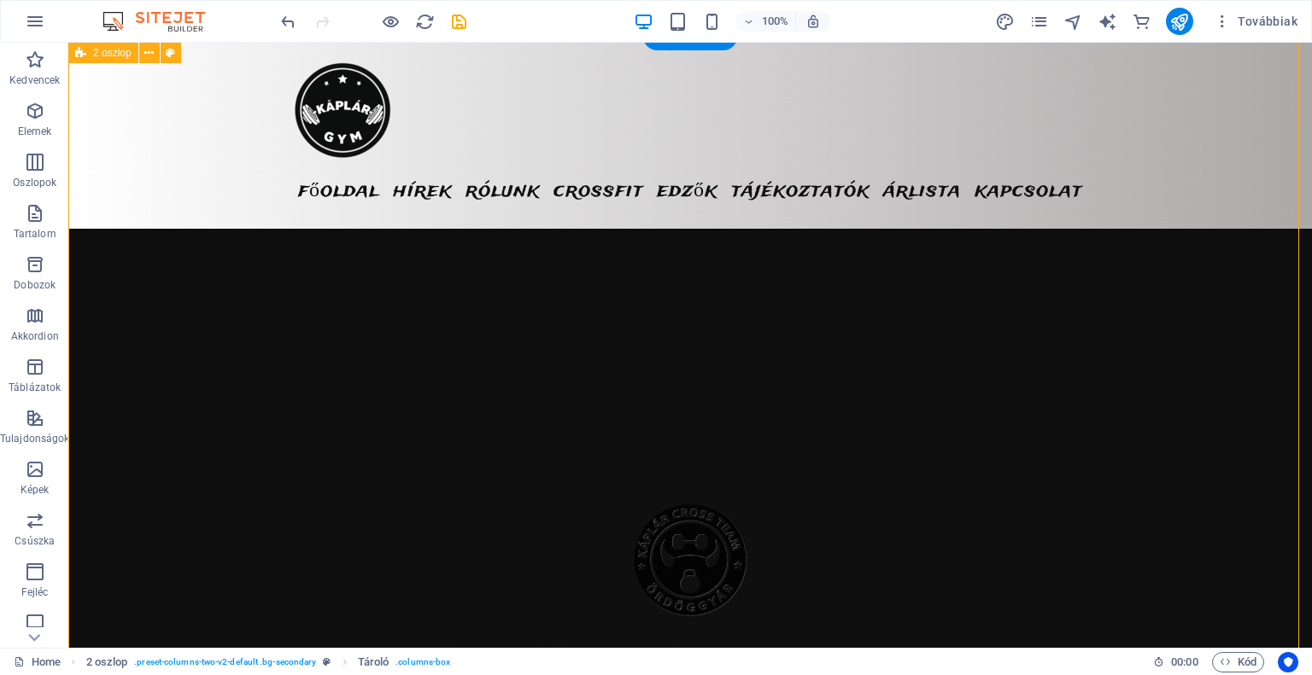
select select "rem"
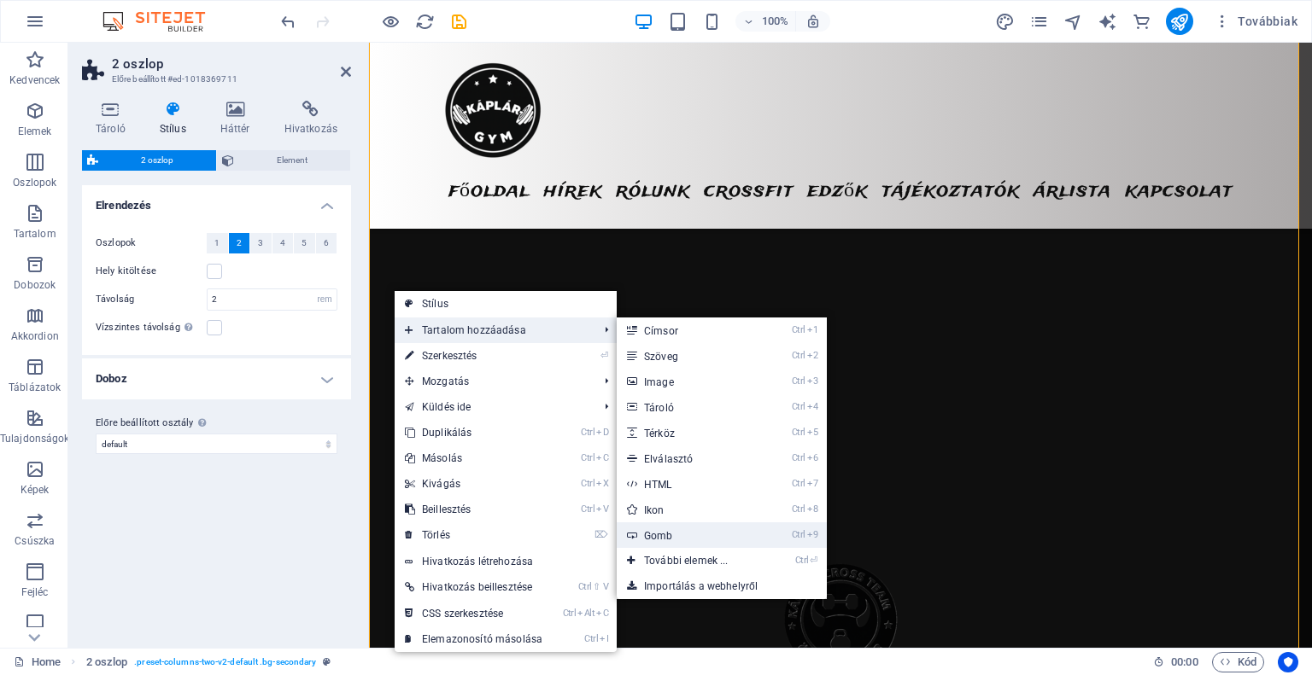
drag, startPoint x: 763, startPoint y: 541, endPoint x: 389, endPoint y: 499, distance: 376.4
click at [763, 541] on link "Ctrl 9 Gomb" at bounding box center [690, 536] width 146 height 26
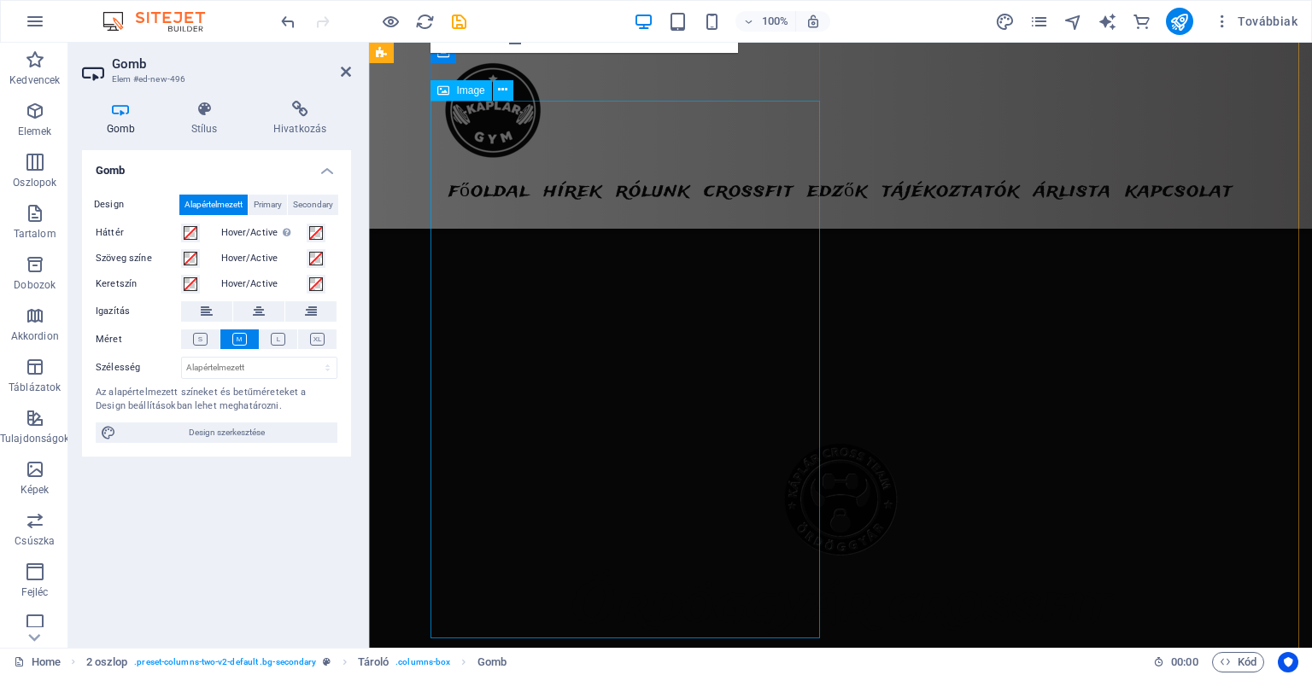
scroll to position [3963, 0]
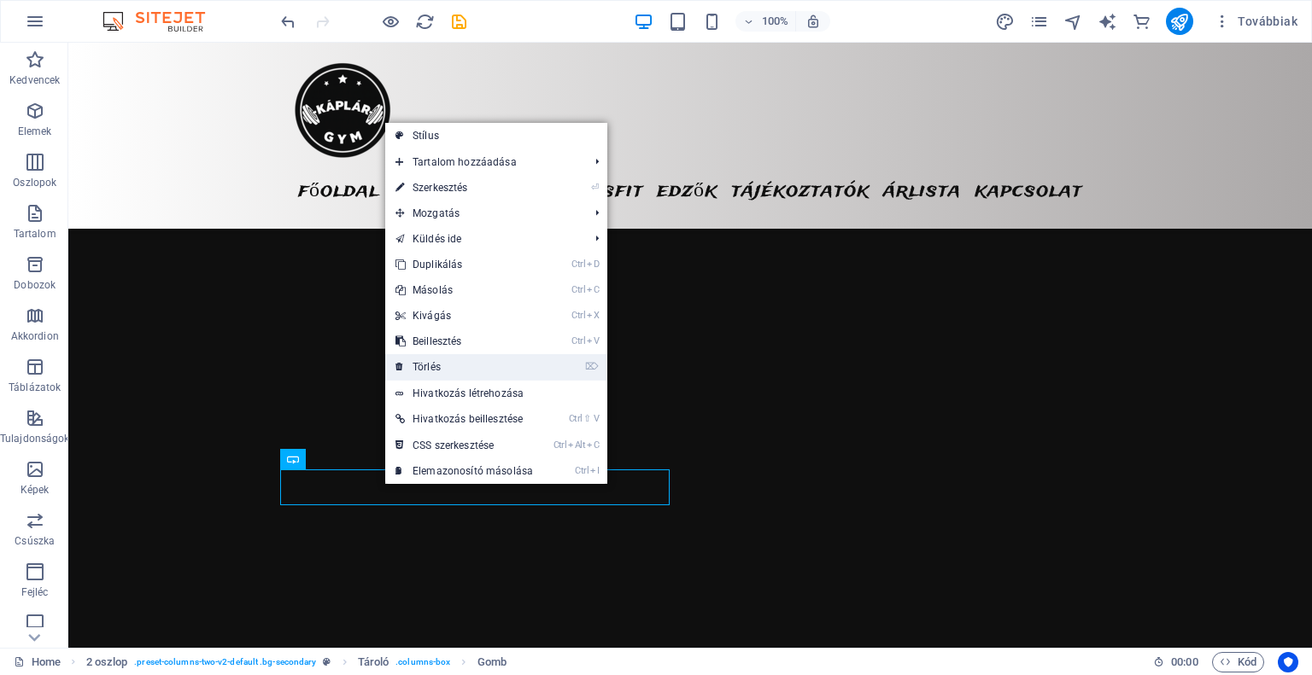
drag, startPoint x: 476, startPoint y: 365, endPoint x: 430, endPoint y: 325, distance: 59.9
click at [476, 365] on link "⌦ Törlés" at bounding box center [464, 367] width 158 height 26
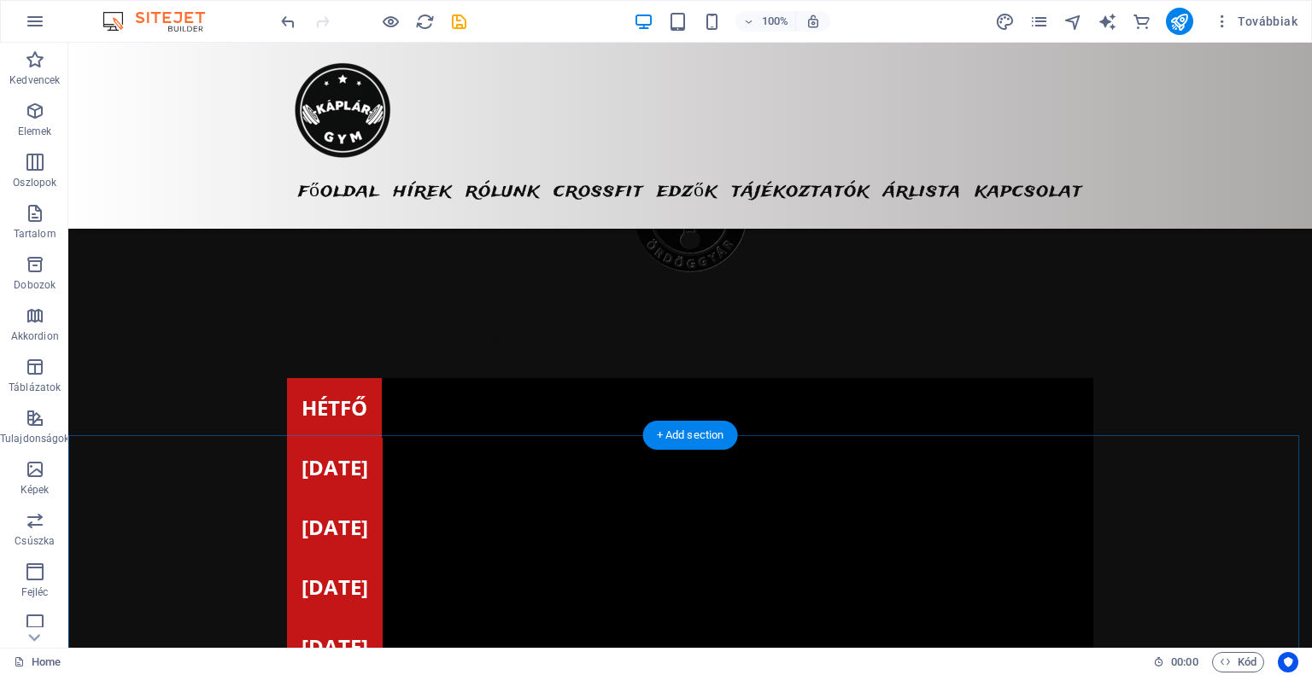
scroll to position [4646, 0]
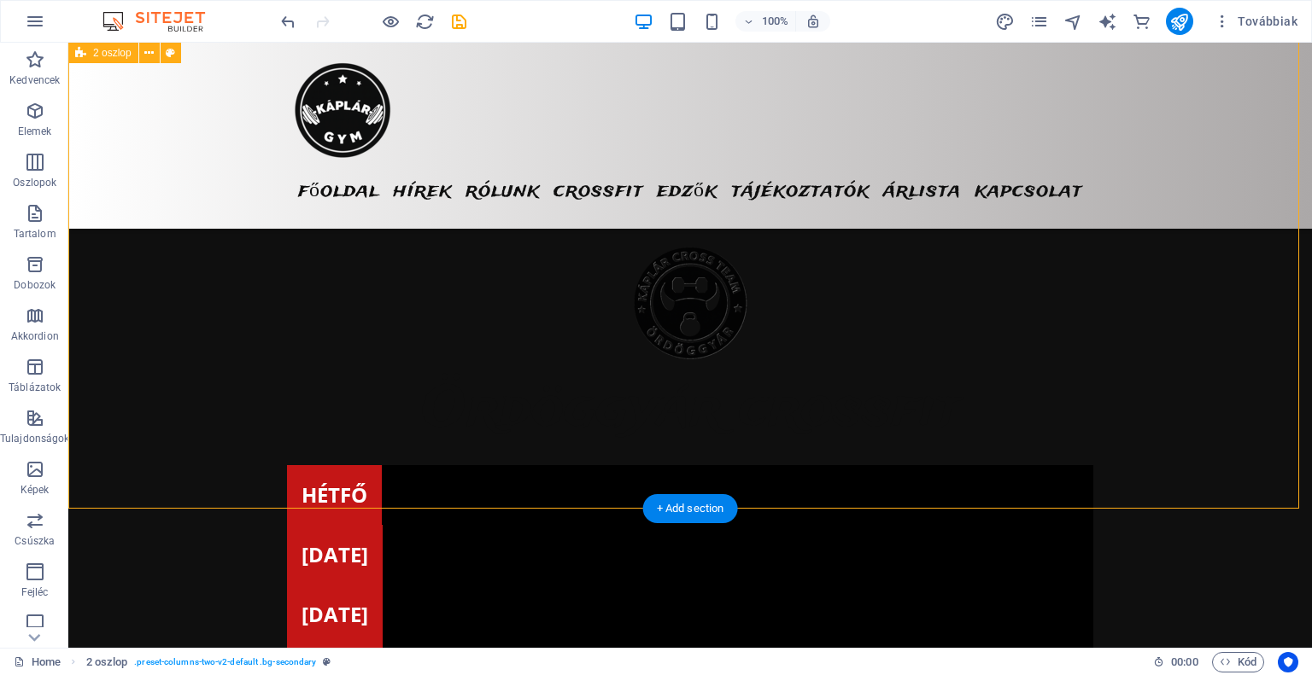
select select "rem"
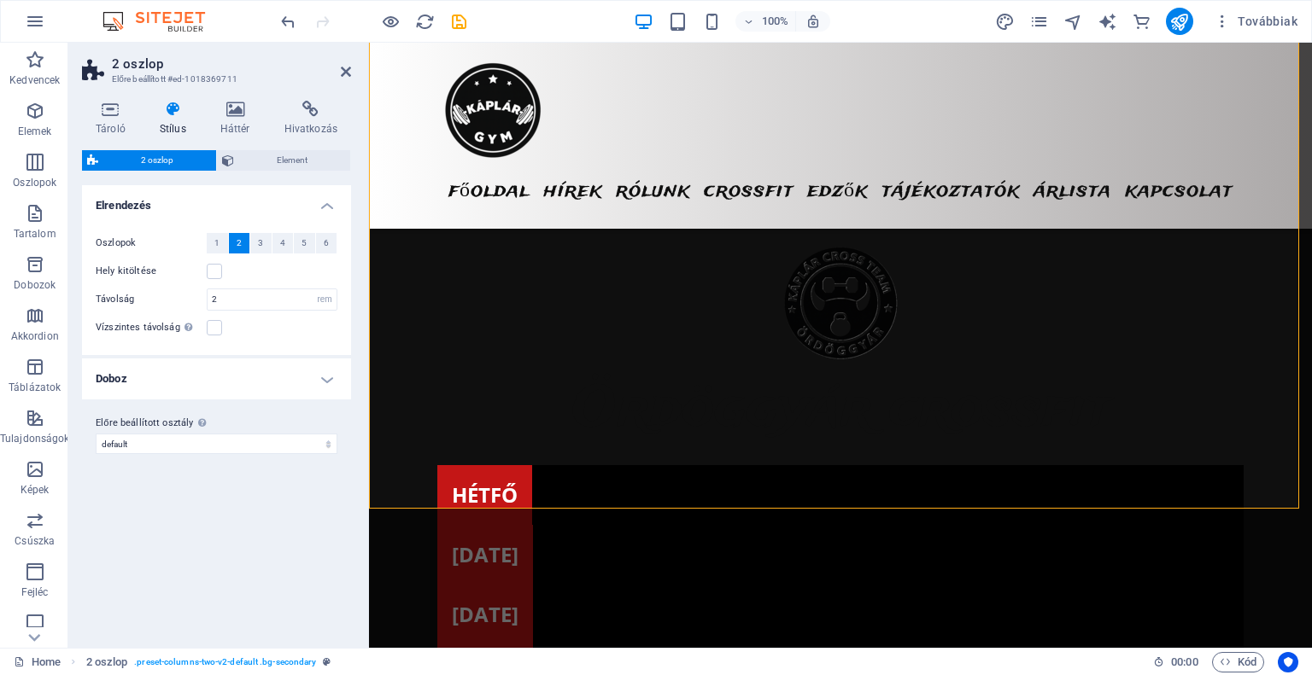
click at [362, 457] on div "Tároló Stílus Háttér Hivatkozás Méret Magasság Alapértelmezett px rem % vh vw M…" at bounding box center [216, 367] width 296 height 561
click at [237, 113] on icon at bounding box center [235, 109] width 57 height 17
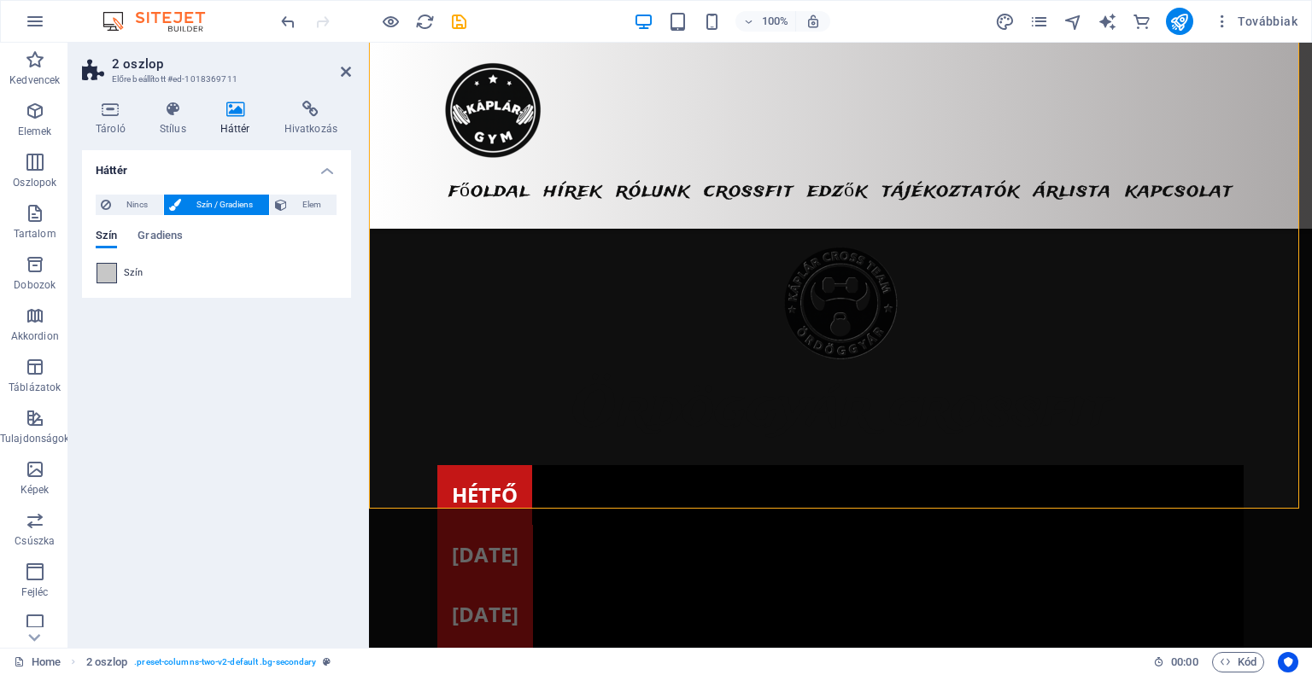
click at [111, 272] on span at bounding box center [106, 273] width 19 height 19
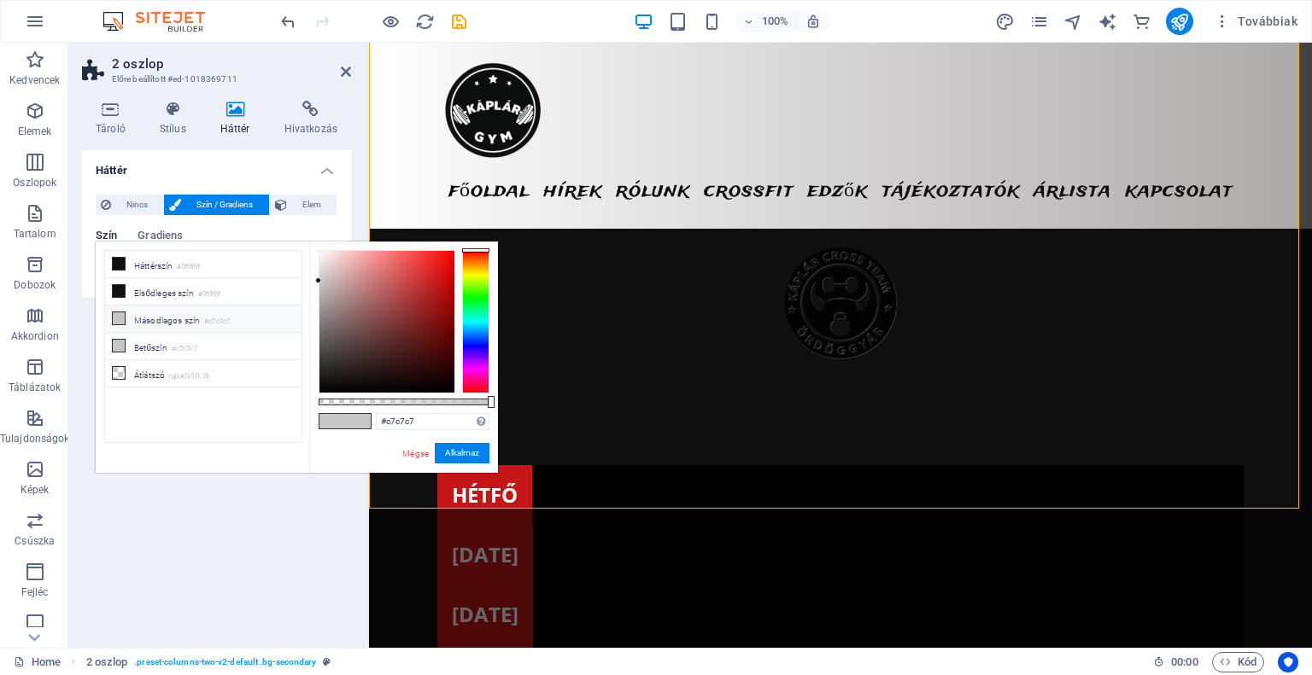
click at [174, 323] on li "Másodlagos szín #c7c7c7" at bounding box center [203, 319] width 196 height 27
click at [178, 343] on small "#c7c7c7" at bounding box center [185, 349] width 26 height 12
click at [183, 362] on li "Átlátszó rgba(0,0,0,.0)" at bounding box center [203, 373] width 196 height 27
click at [191, 344] on small "#c7c7c7" at bounding box center [185, 349] width 26 height 12
type input "#c7c7c7"
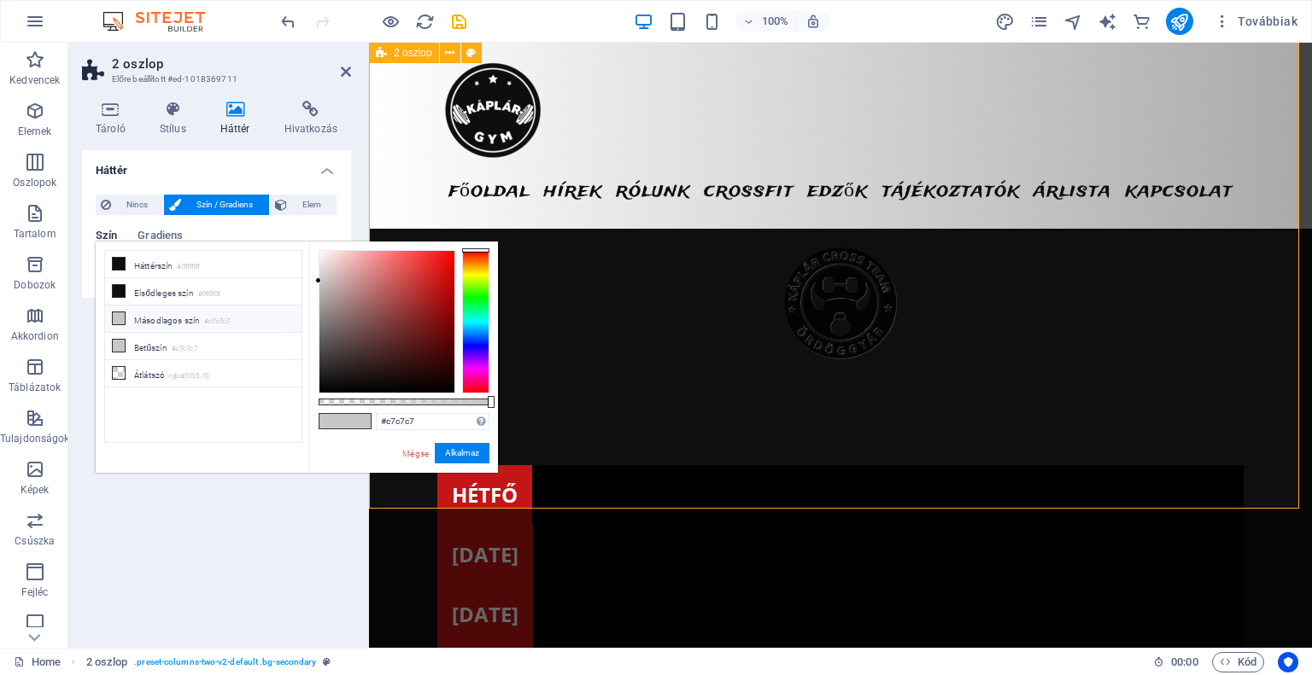
drag, startPoint x: 418, startPoint y: 450, endPoint x: 174, endPoint y: 432, distance: 244.0
click at [418, 450] on link "Mégse" at bounding box center [415, 453] width 30 height 13
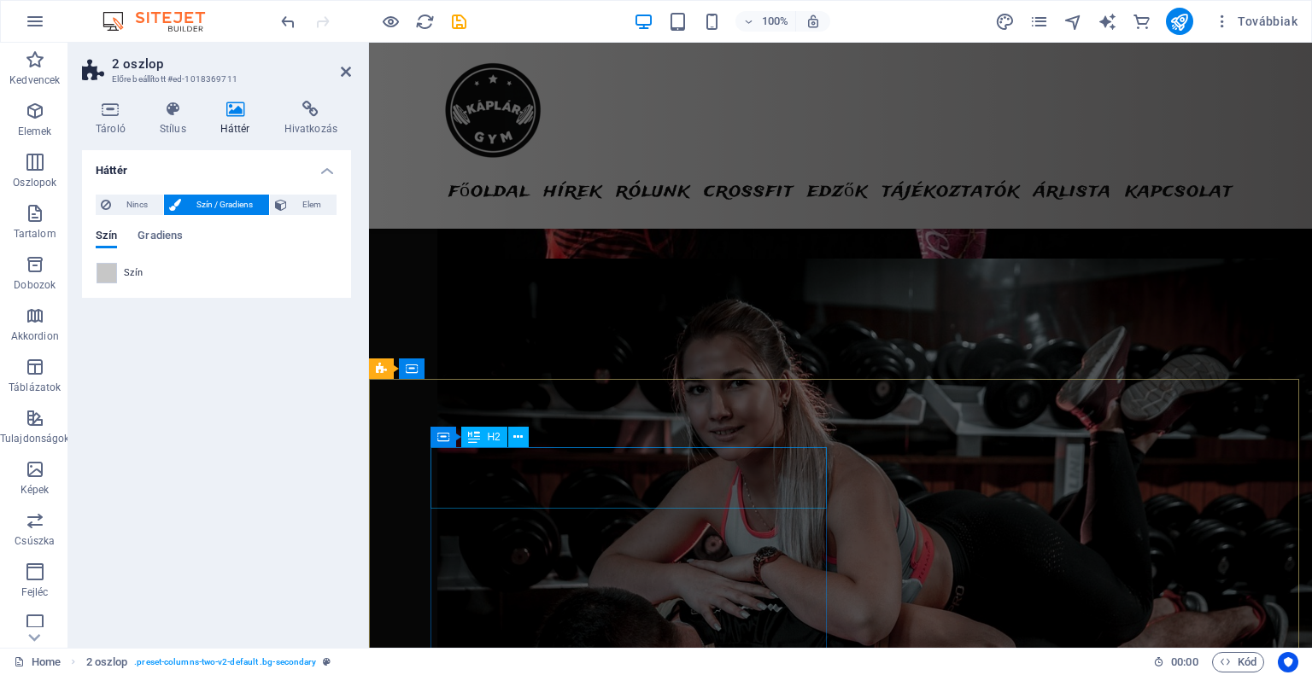
scroll to position [6123, 0]
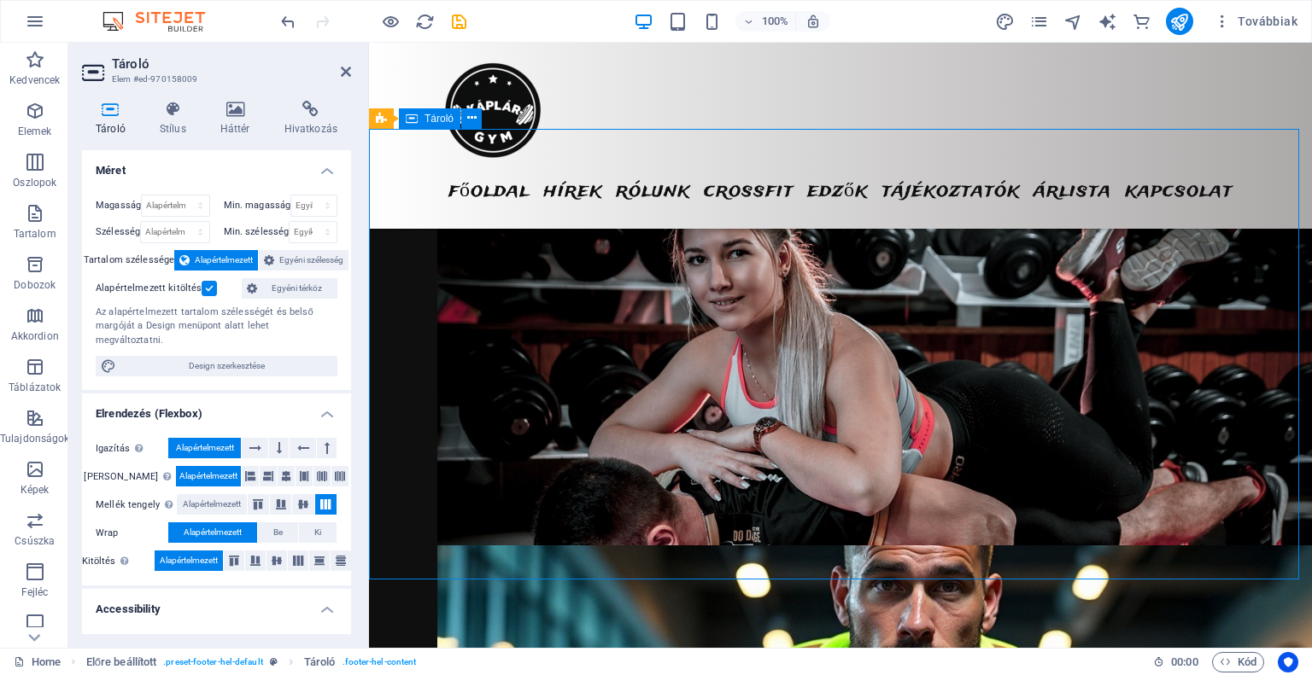
click at [174, 119] on h4 "Stílus" at bounding box center [176, 119] width 61 height 36
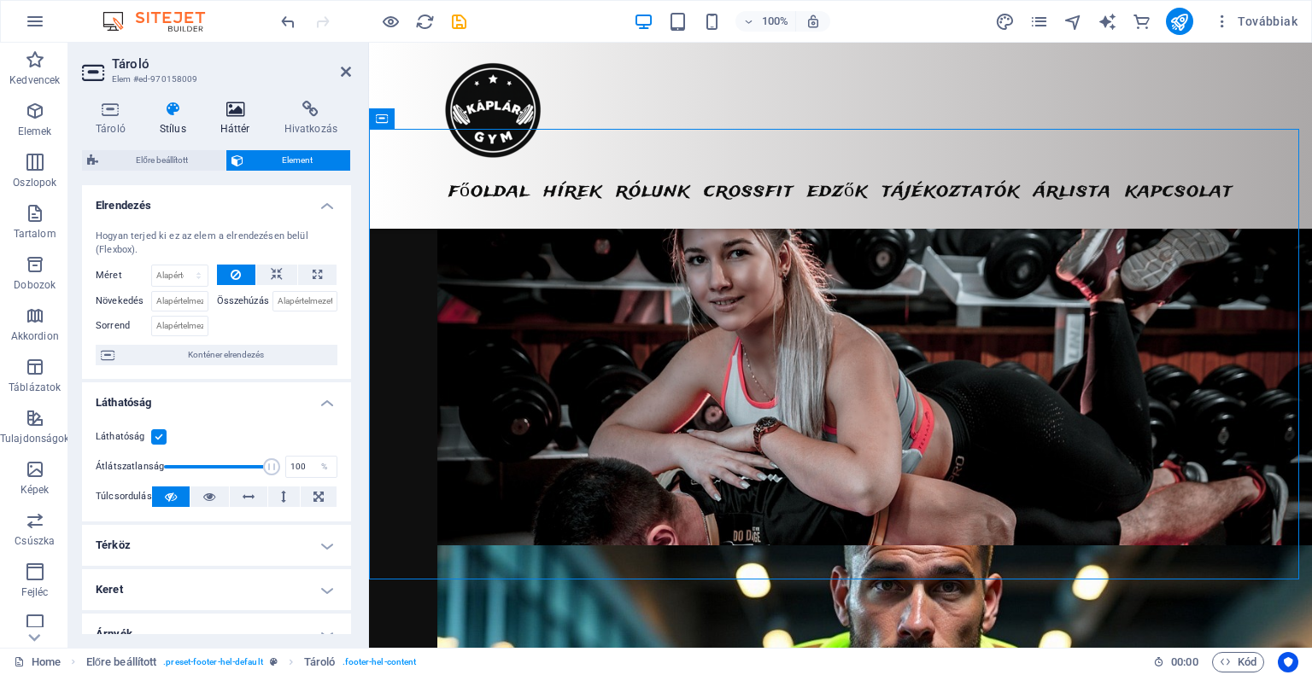
click at [219, 120] on h4 "Háttér" at bounding box center [239, 119] width 64 height 36
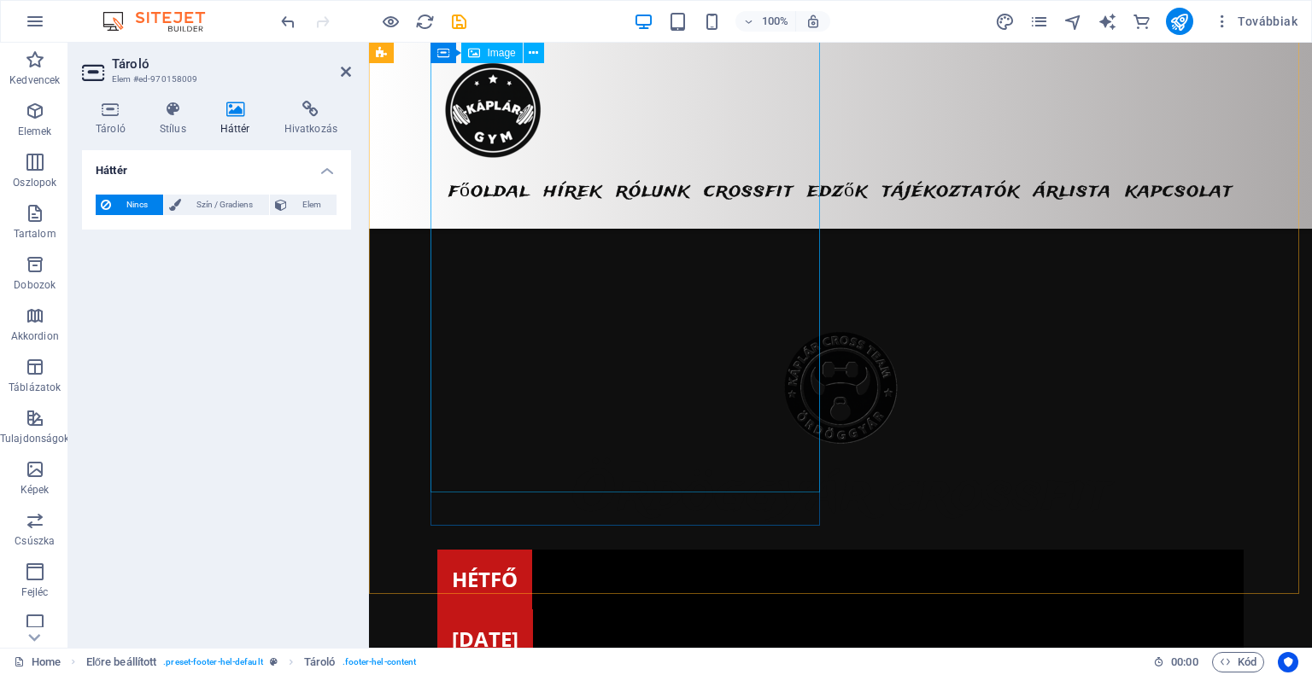
scroll to position [4501, 0]
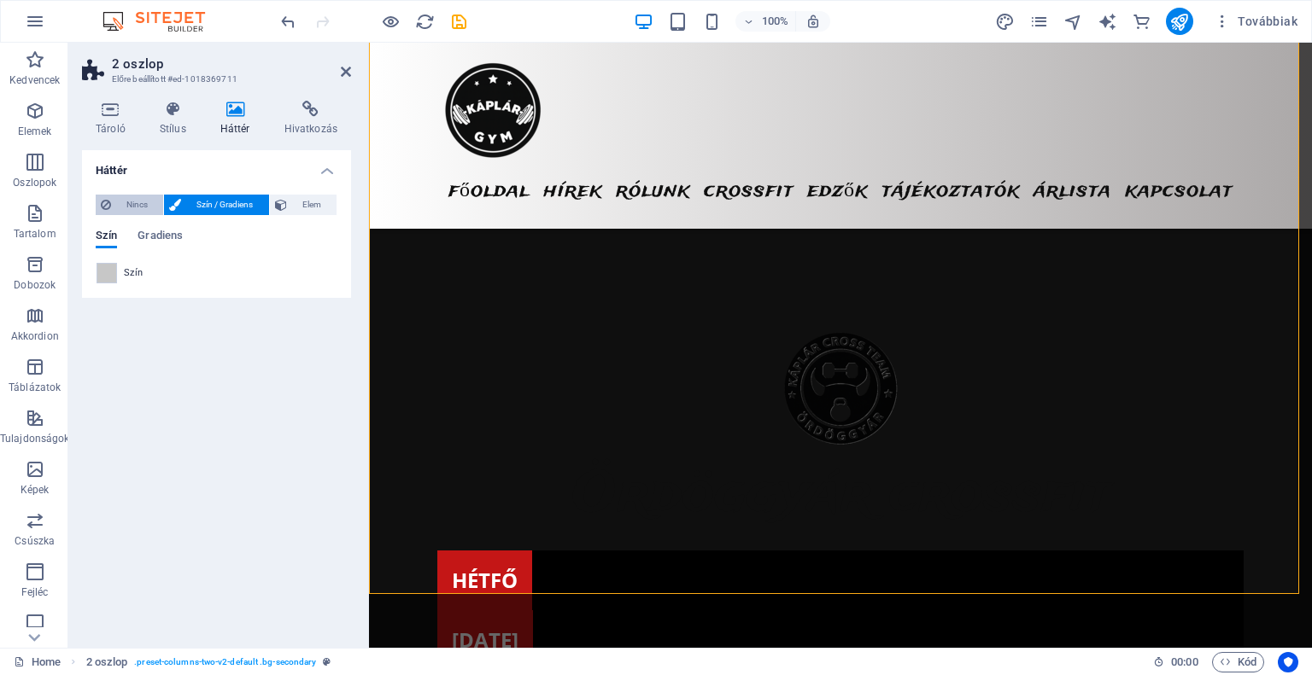
click at [140, 199] on span "Nincs" at bounding box center [137, 205] width 42 height 20
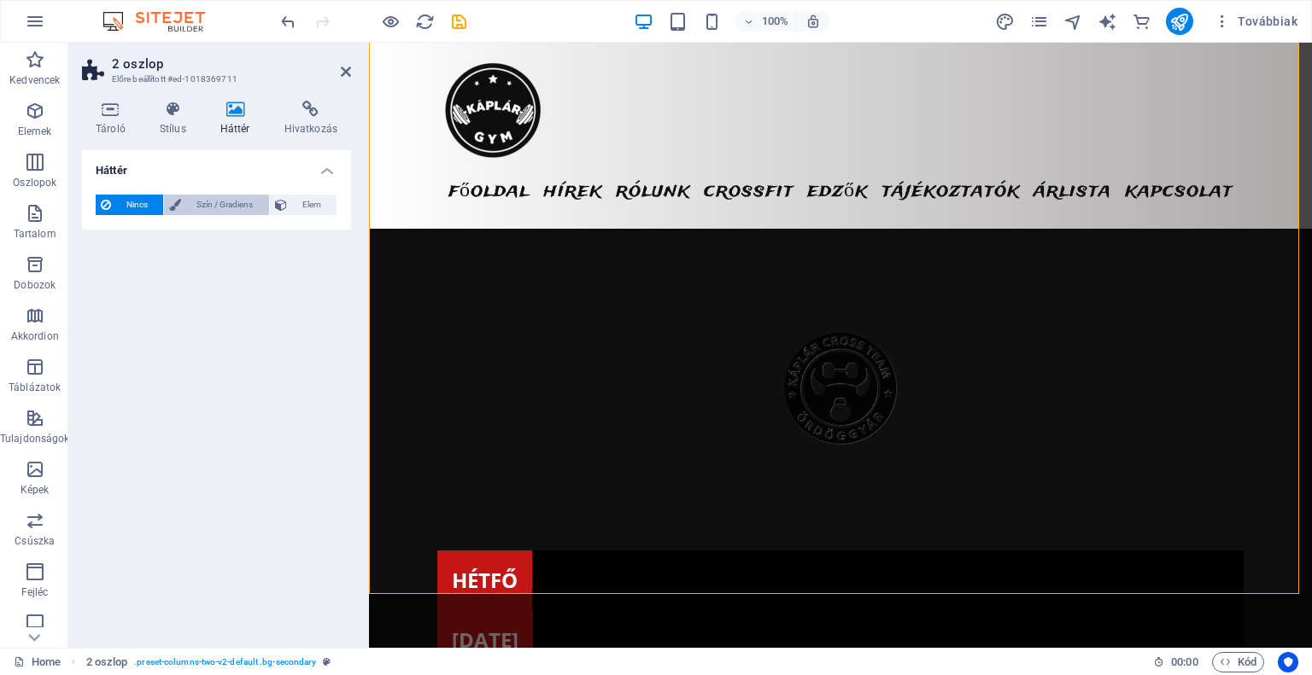
click at [235, 209] on span "Szín / Gradiens" at bounding box center [224, 205] width 77 height 20
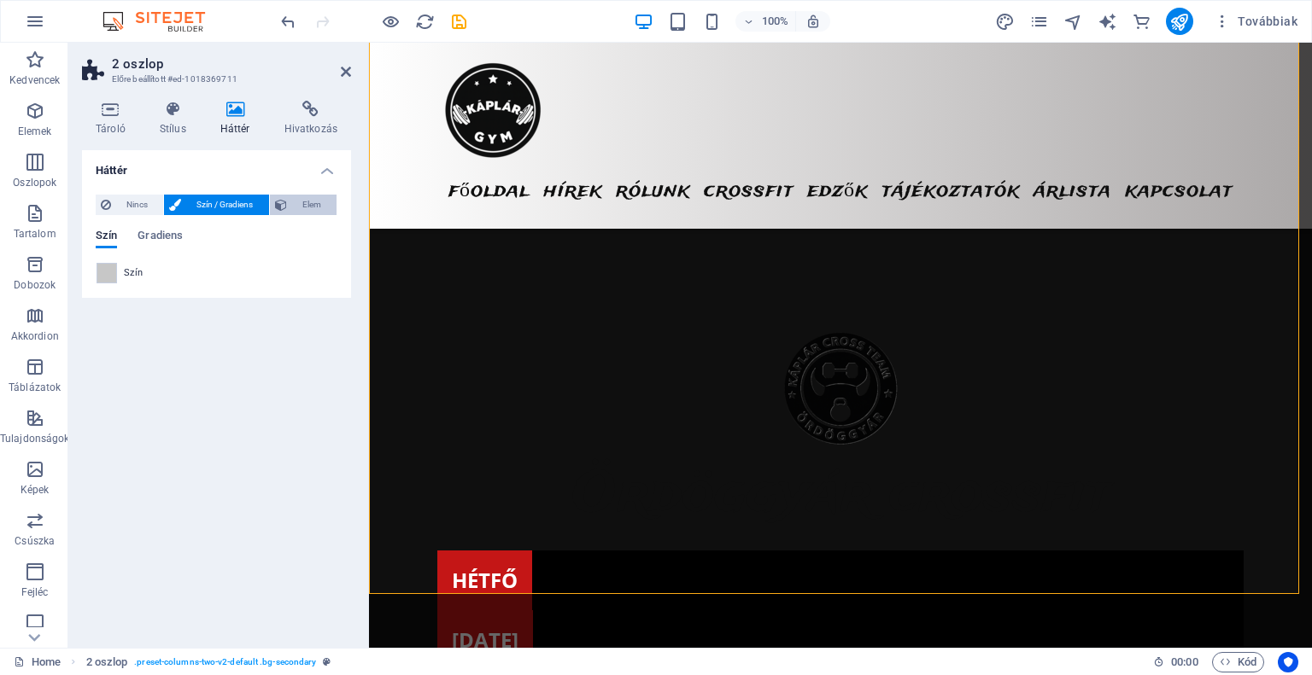
click at [301, 208] on span "Elem" at bounding box center [311, 205] width 39 height 20
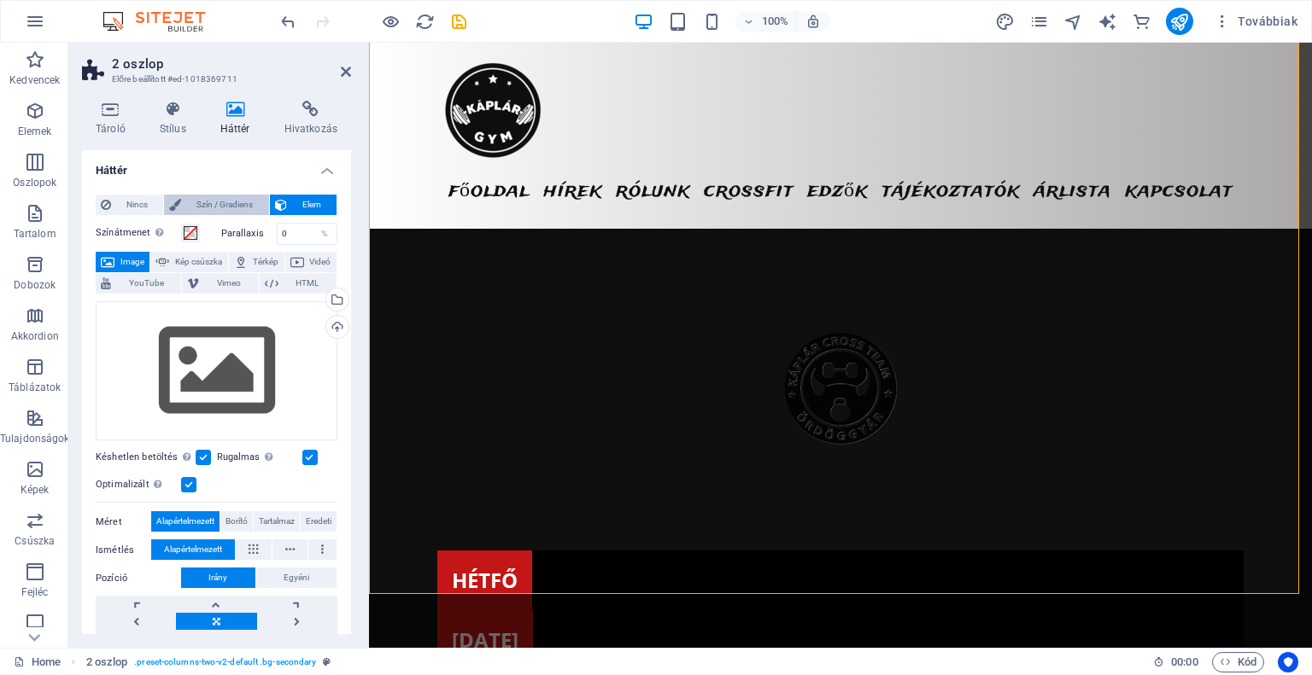
drag, startPoint x: 241, startPoint y: 200, endPoint x: 232, endPoint y: 206, distance: 10.4
click at [240, 200] on span "Szín / Gradiens" at bounding box center [224, 205] width 77 height 20
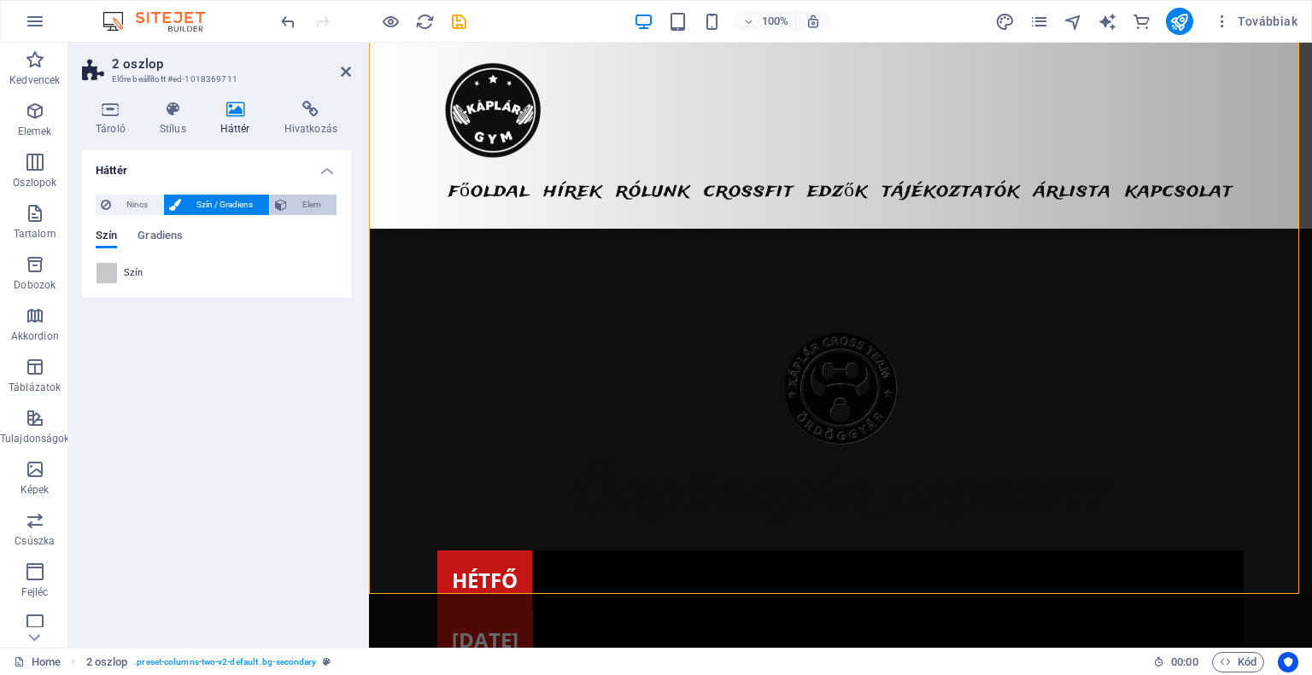
click at [301, 208] on span "Elem" at bounding box center [311, 205] width 39 height 20
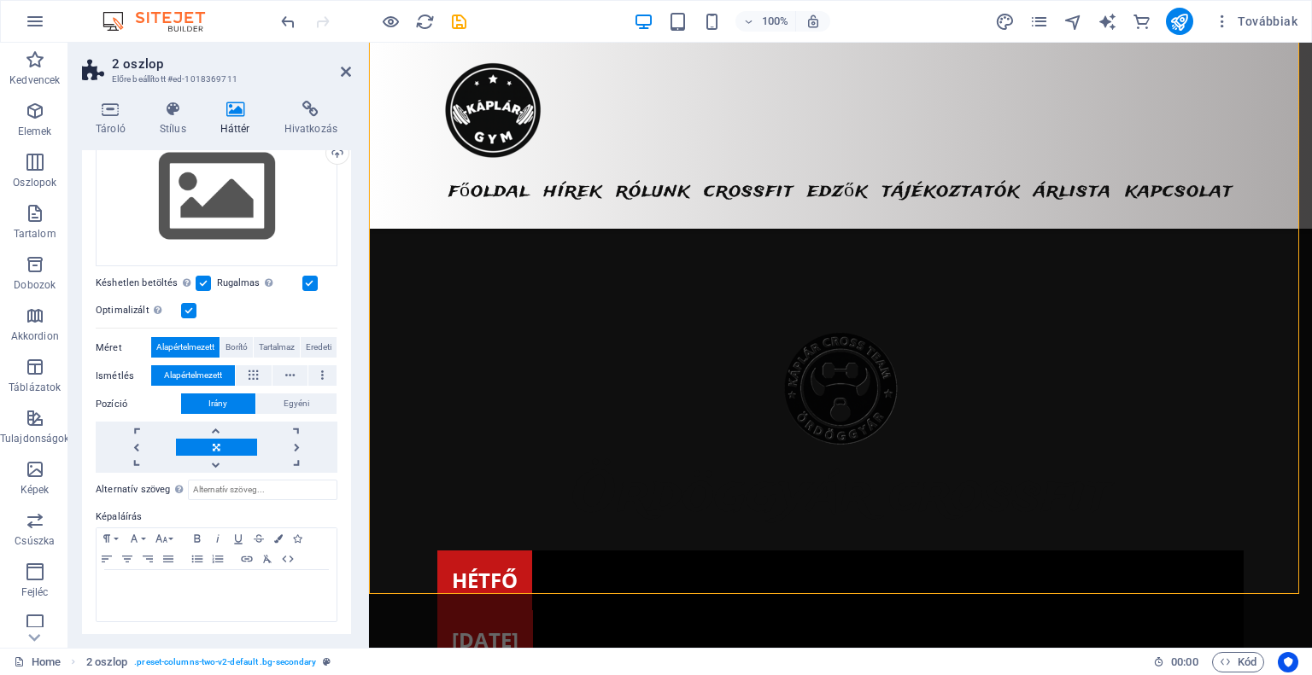
scroll to position [0, 0]
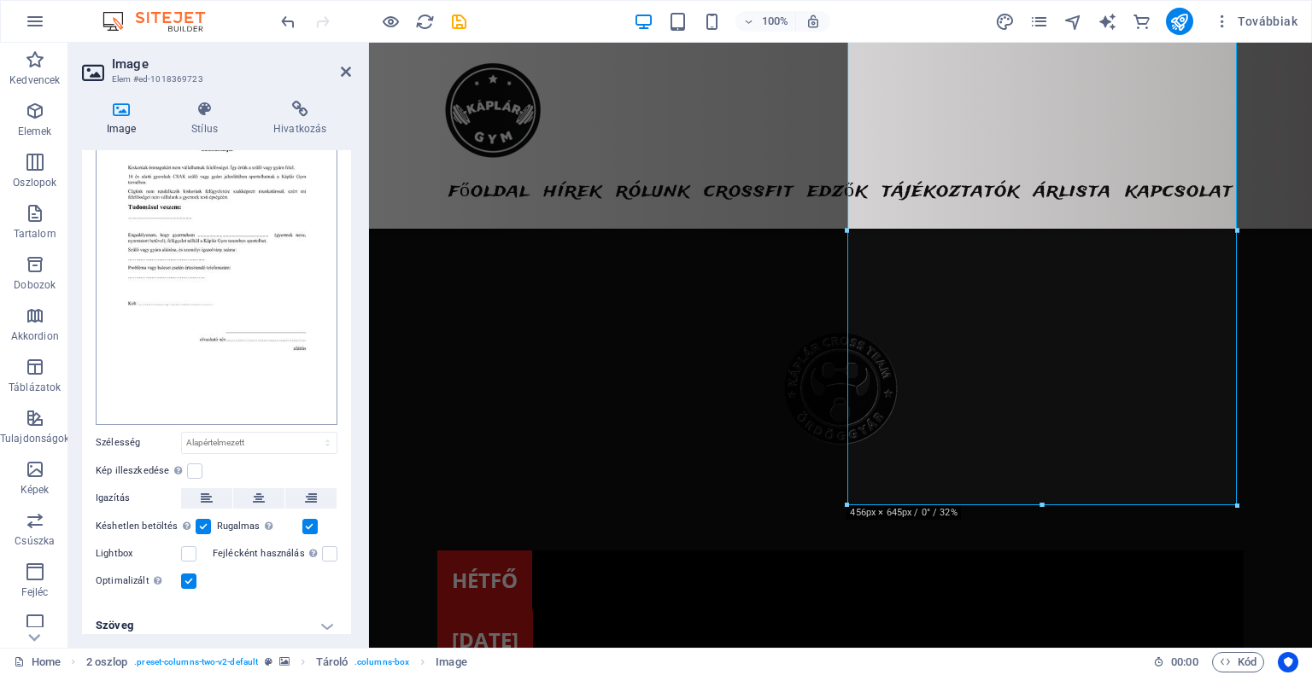
scroll to position [114, 0]
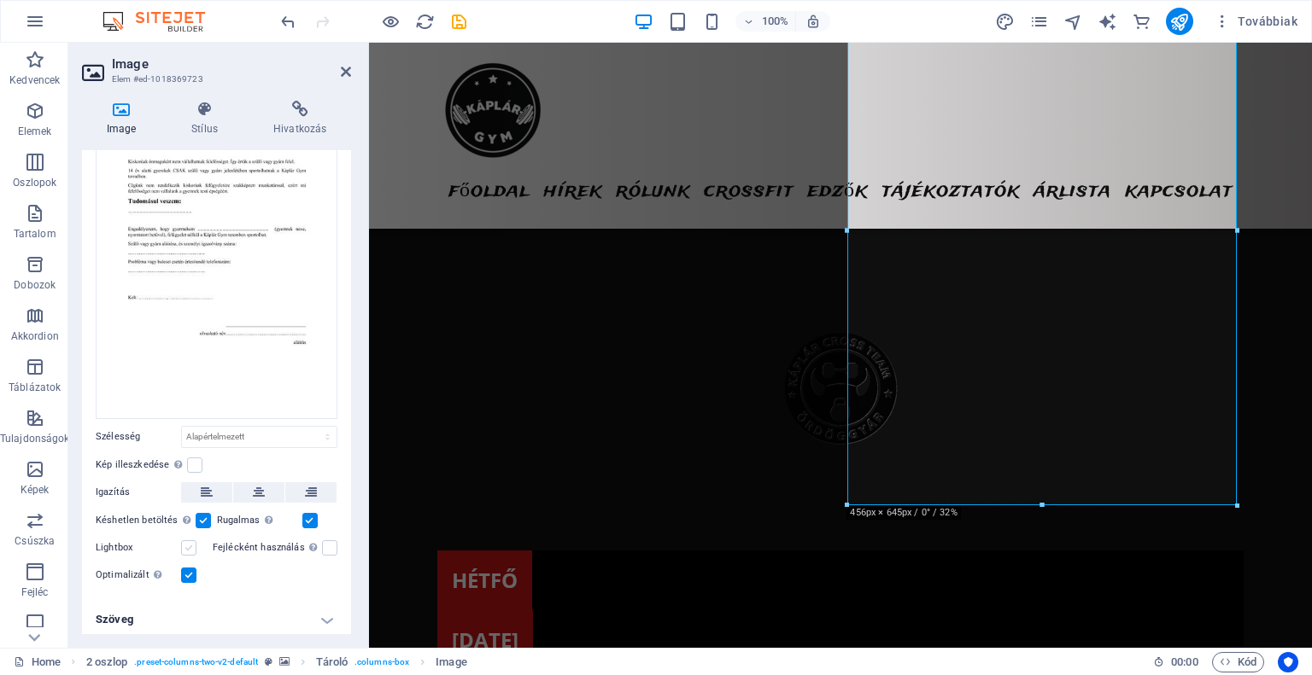
click at [189, 546] on label at bounding box center [188, 548] width 15 height 15
click at [0, 0] on input "Lightbox" at bounding box center [0, 0] width 0 height 0
click at [189, 546] on label at bounding box center [188, 548] width 15 height 15
click at [0, 0] on input "Lightbox" at bounding box center [0, 0] width 0 height 0
click at [324, 625] on h4 "Szöveg" at bounding box center [216, 619] width 269 height 41
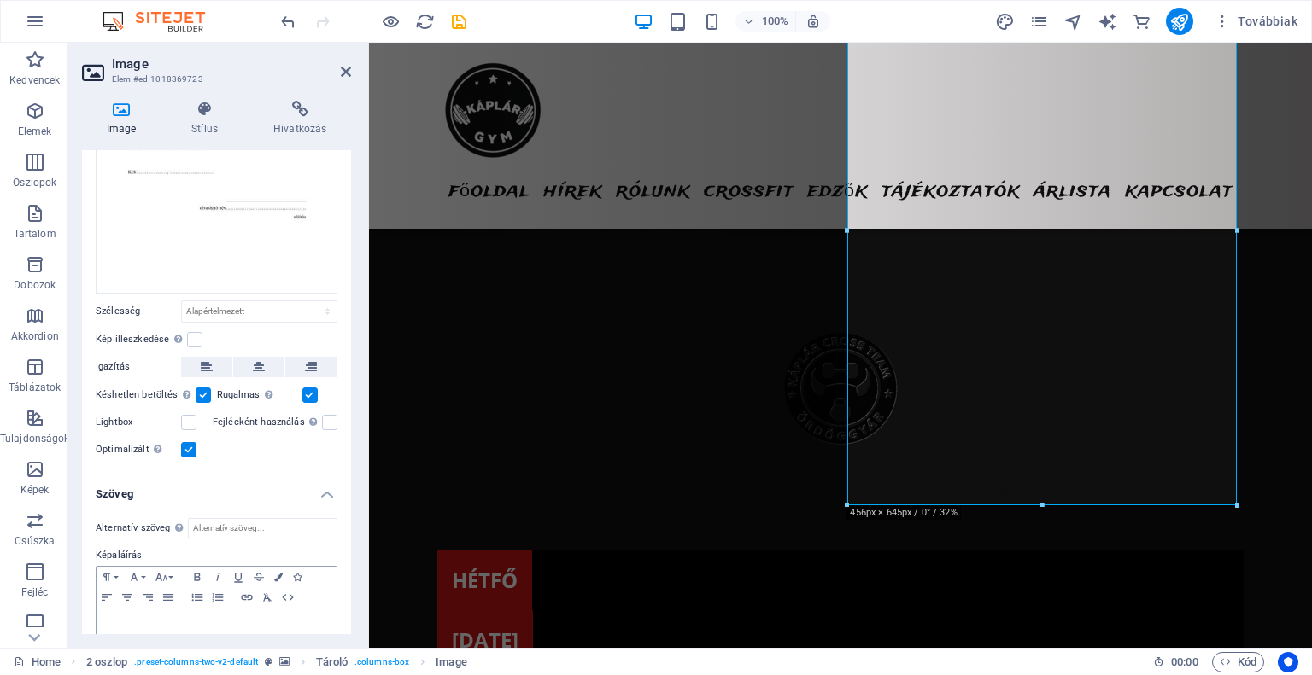
scroll to position [273, 0]
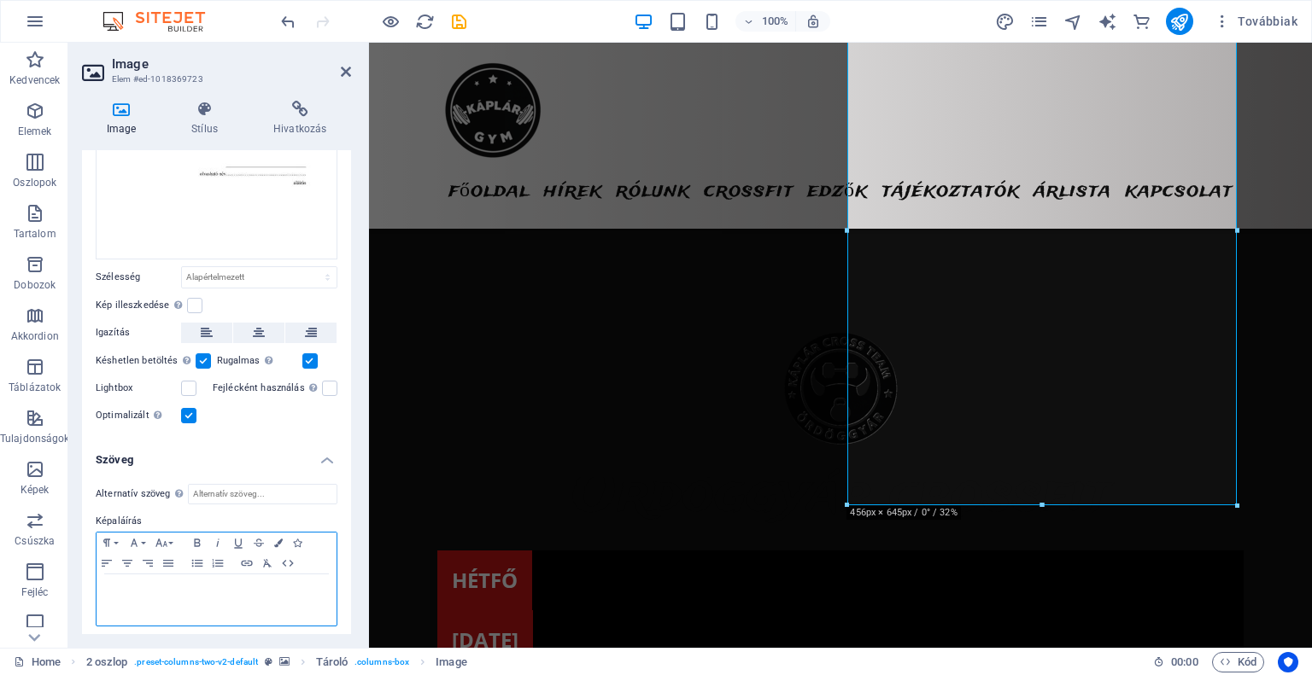
click at [140, 583] on p at bounding box center [216, 590] width 223 height 15
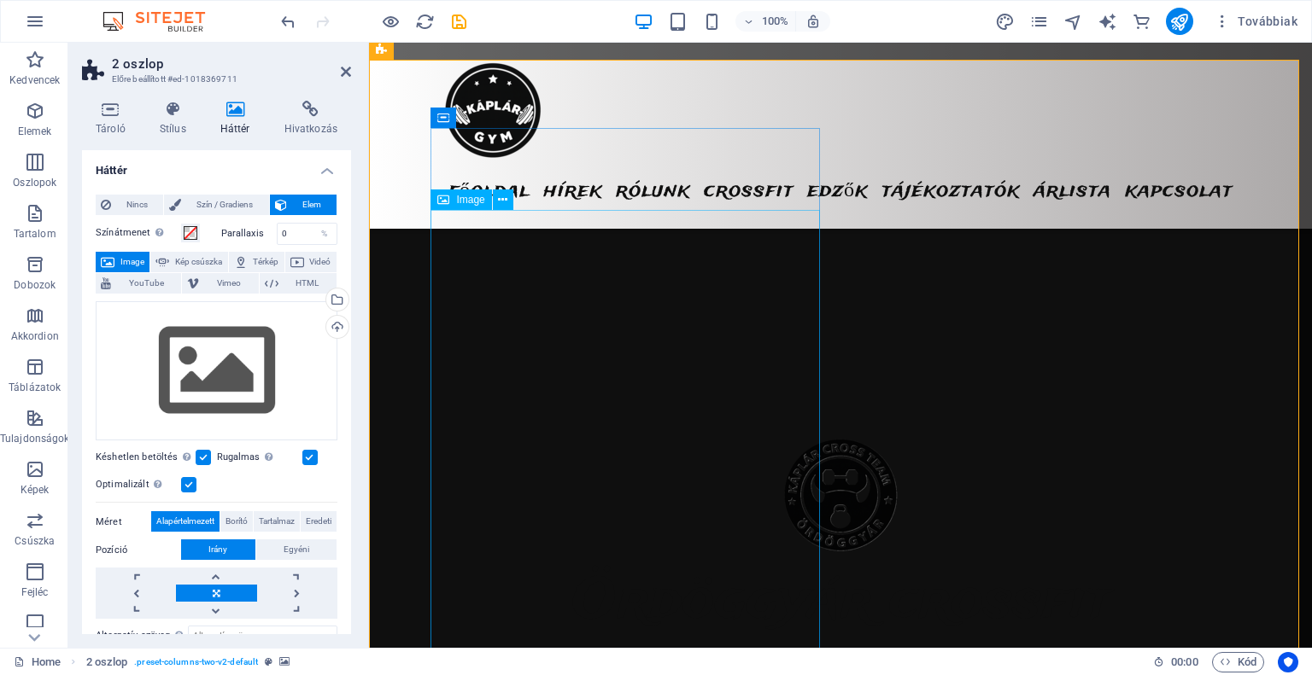
scroll to position [4501, 0]
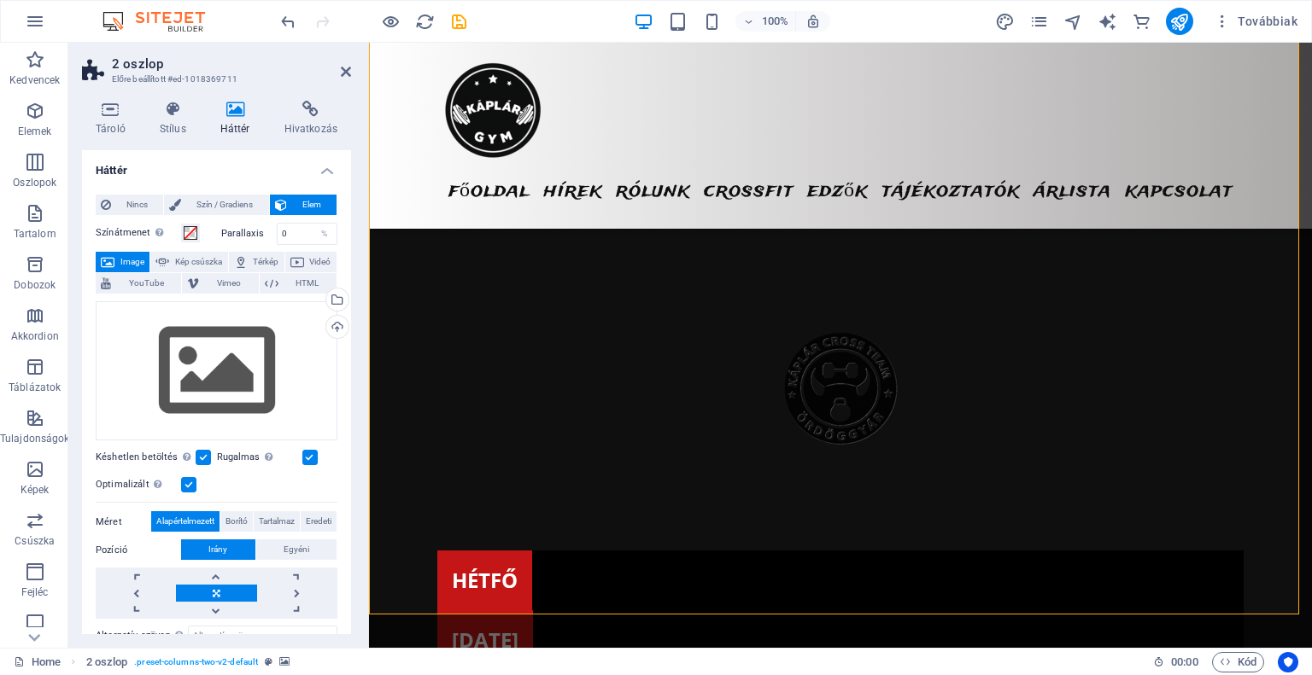
click at [169, 126] on h4 "Stílus" at bounding box center [176, 119] width 61 height 36
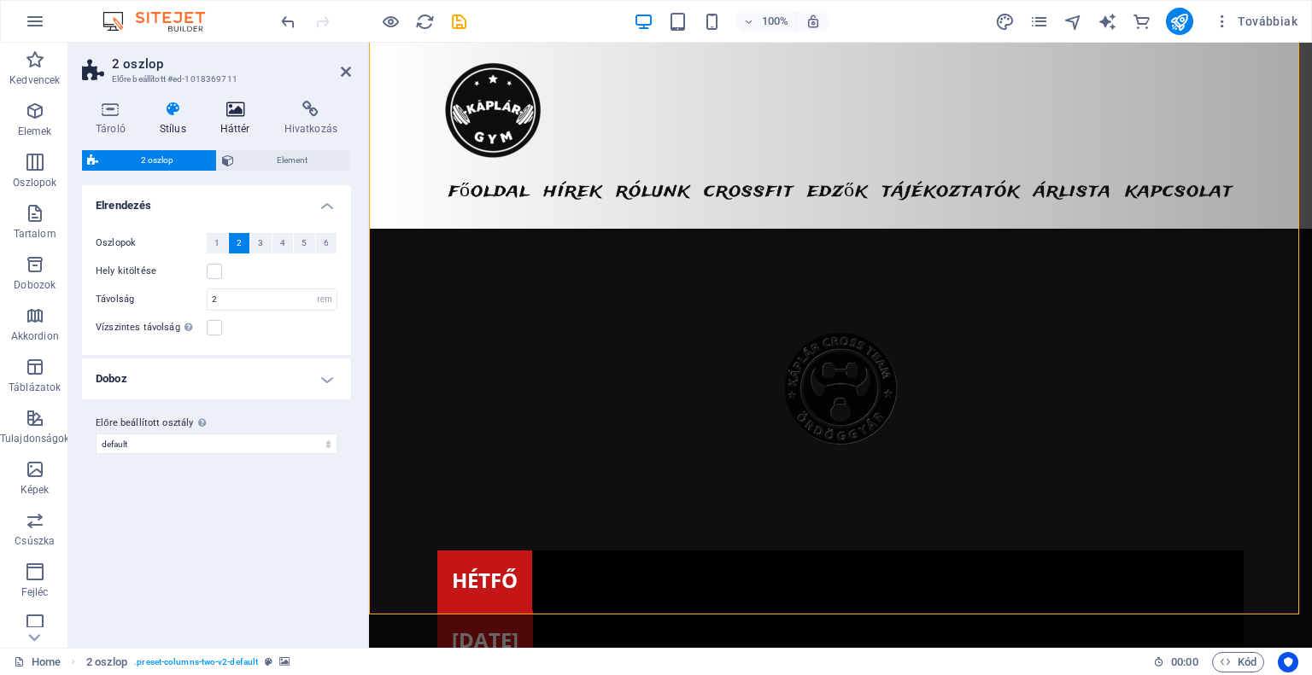
click at [232, 130] on h4 "Háttér" at bounding box center [239, 119] width 64 height 36
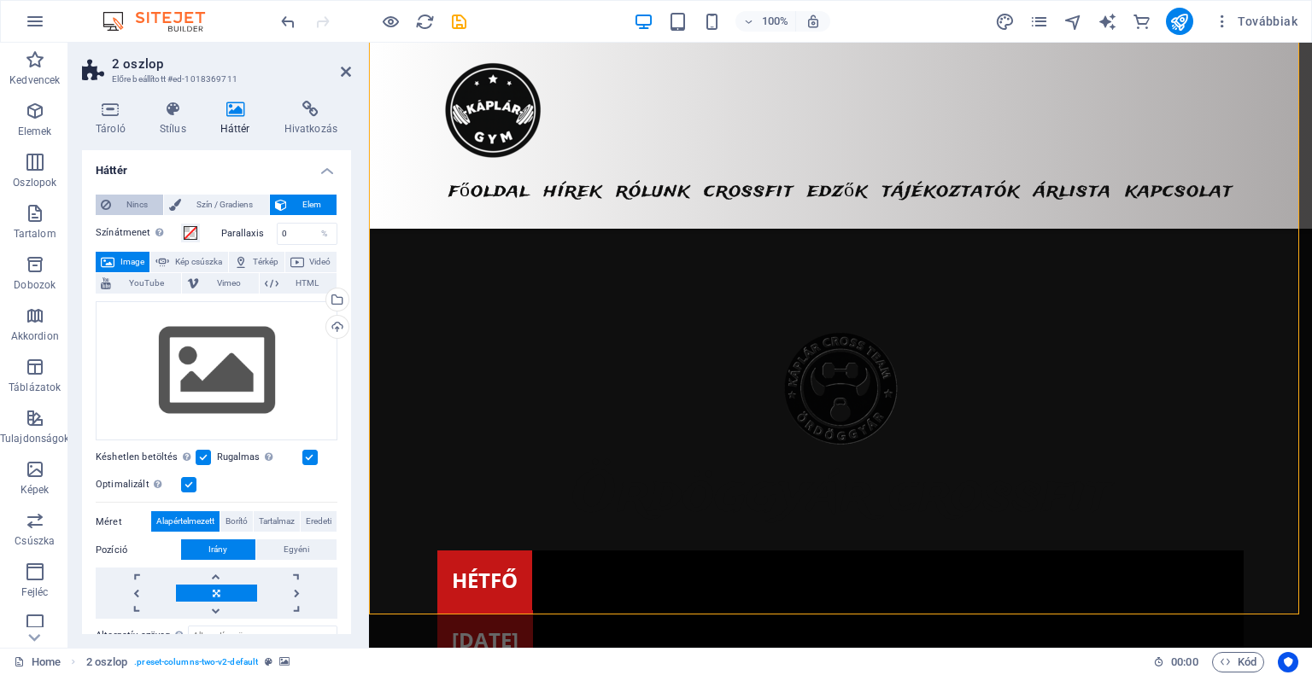
click at [146, 200] on span "Nincs" at bounding box center [137, 205] width 42 height 20
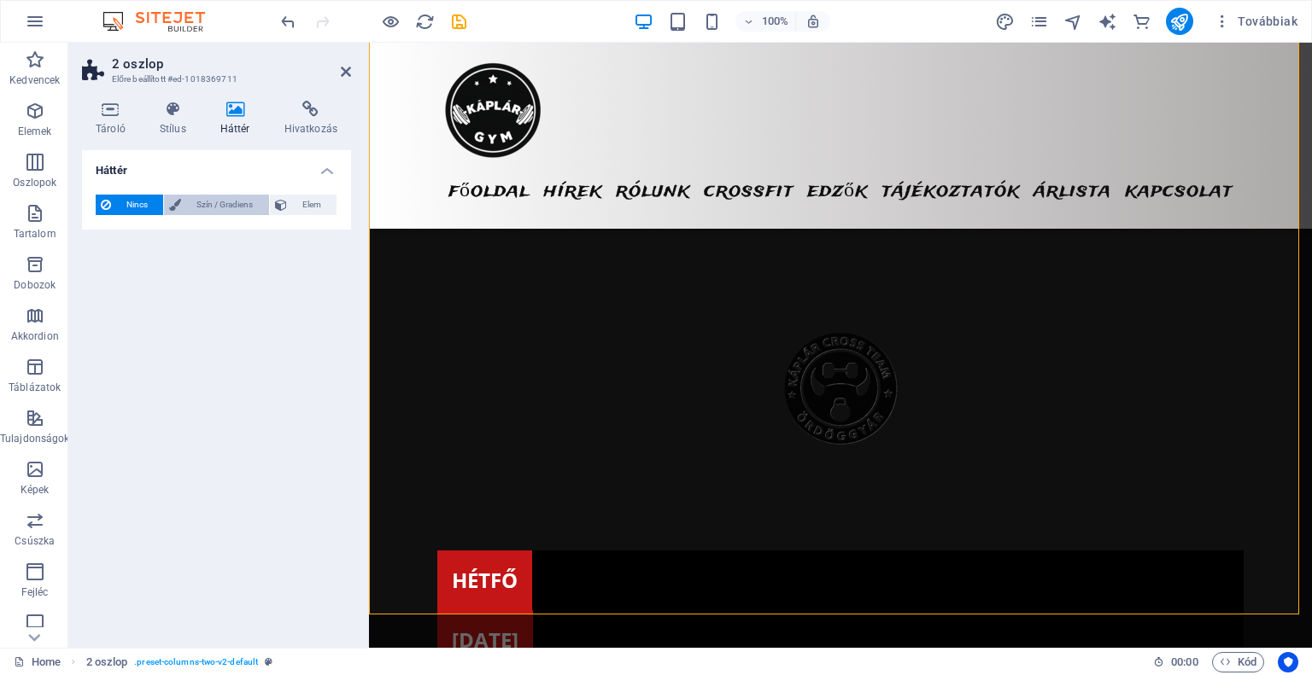
click at [188, 199] on span "Szín / Gradiens" at bounding box center [224, 205] width 77 height 20
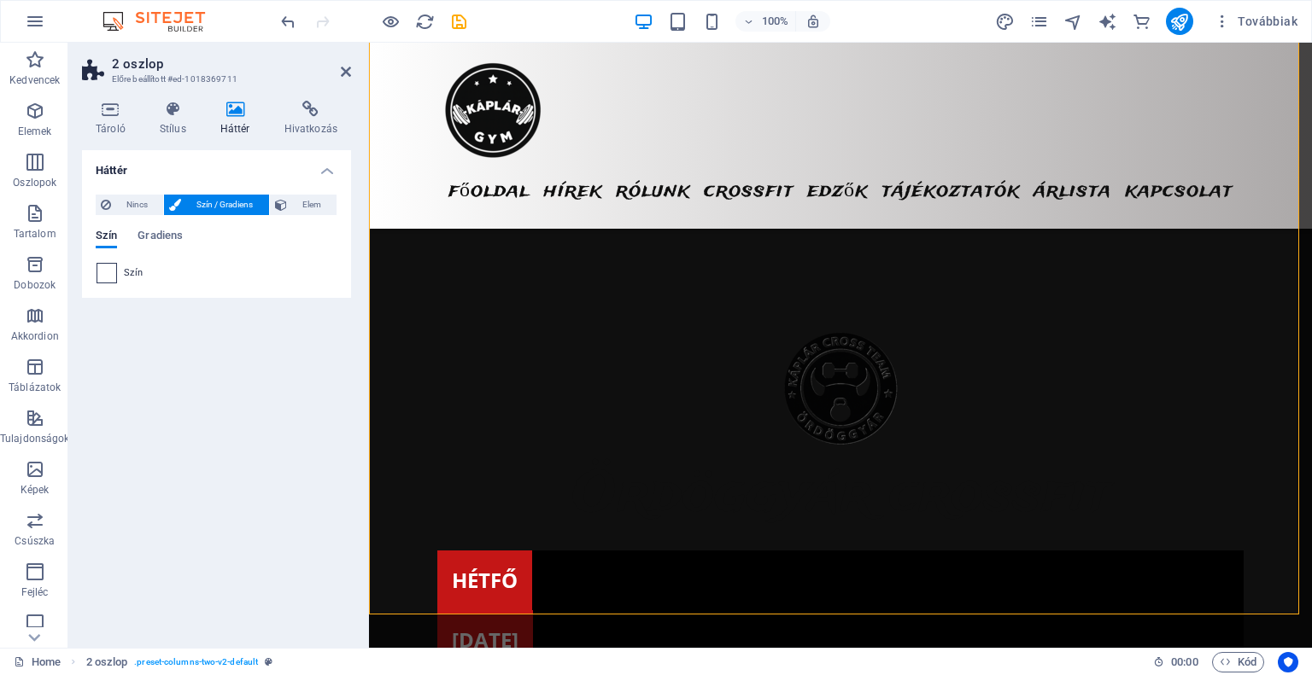
click at [111, 276] on span at bounding box center [106, 273] width 19 height 19
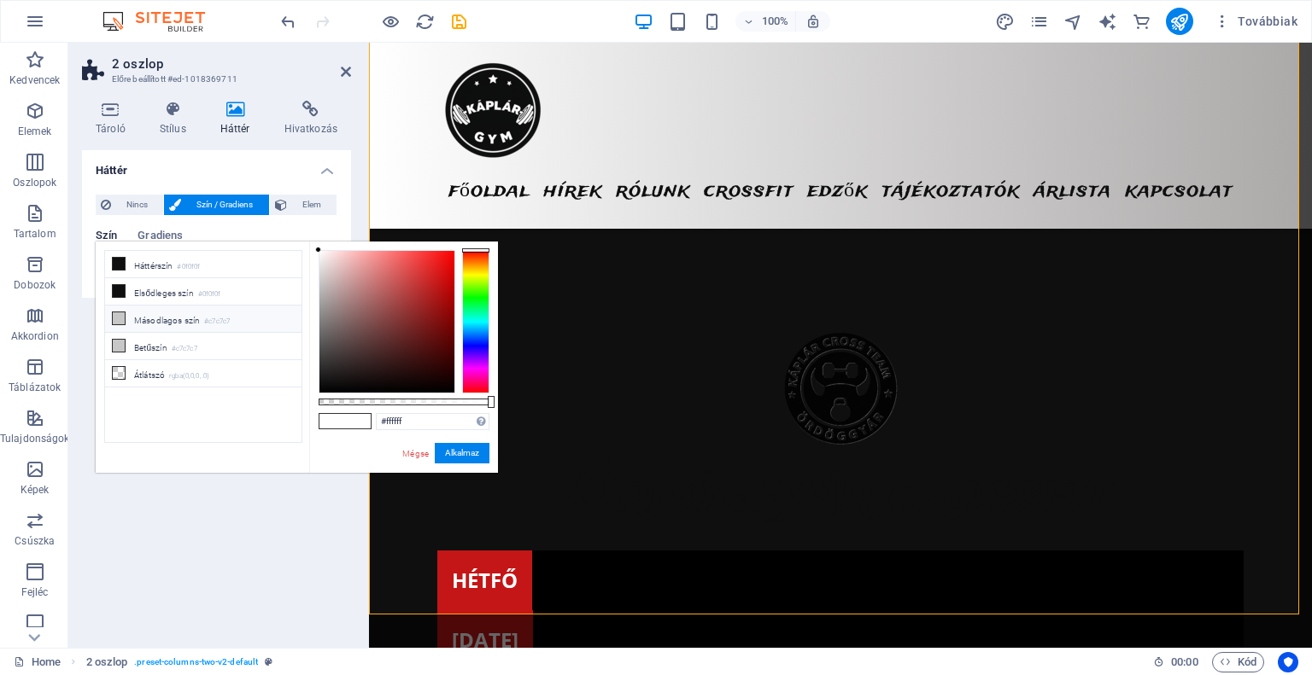
click at [195, 314] on li "Másodlagos szín #c7c7c7" at bounding box center [203, 319] width 196 height 27
type input "#c7c7c7"
click at [208, 319] on small "#c7c7c7" at bounding box center [217, 322] width 26 height 12
drag, startPoint x: 480, startPoint y: 453, endPoint x: 177, endPoint y: 488, distance: 305.2
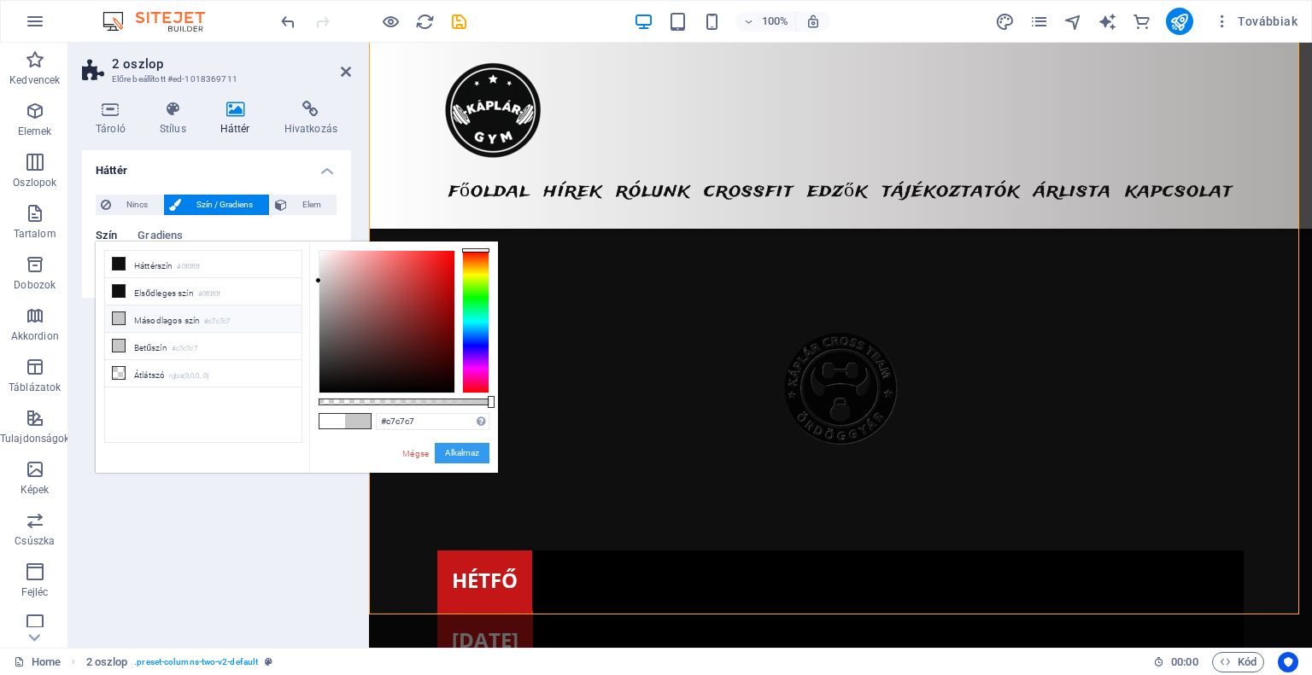
click at [480, 453] on button "Alkalmaz" at bounding box center [462, 453] width 55 height 20
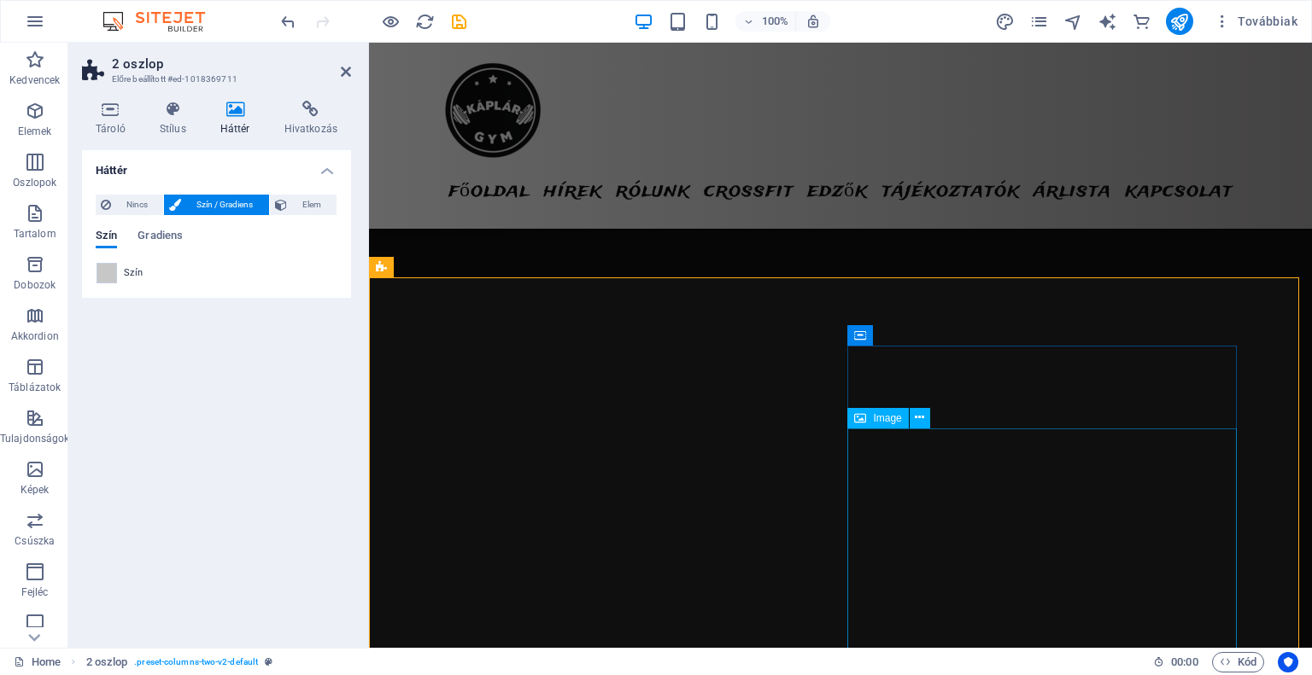
scroll to position [3989, 0]
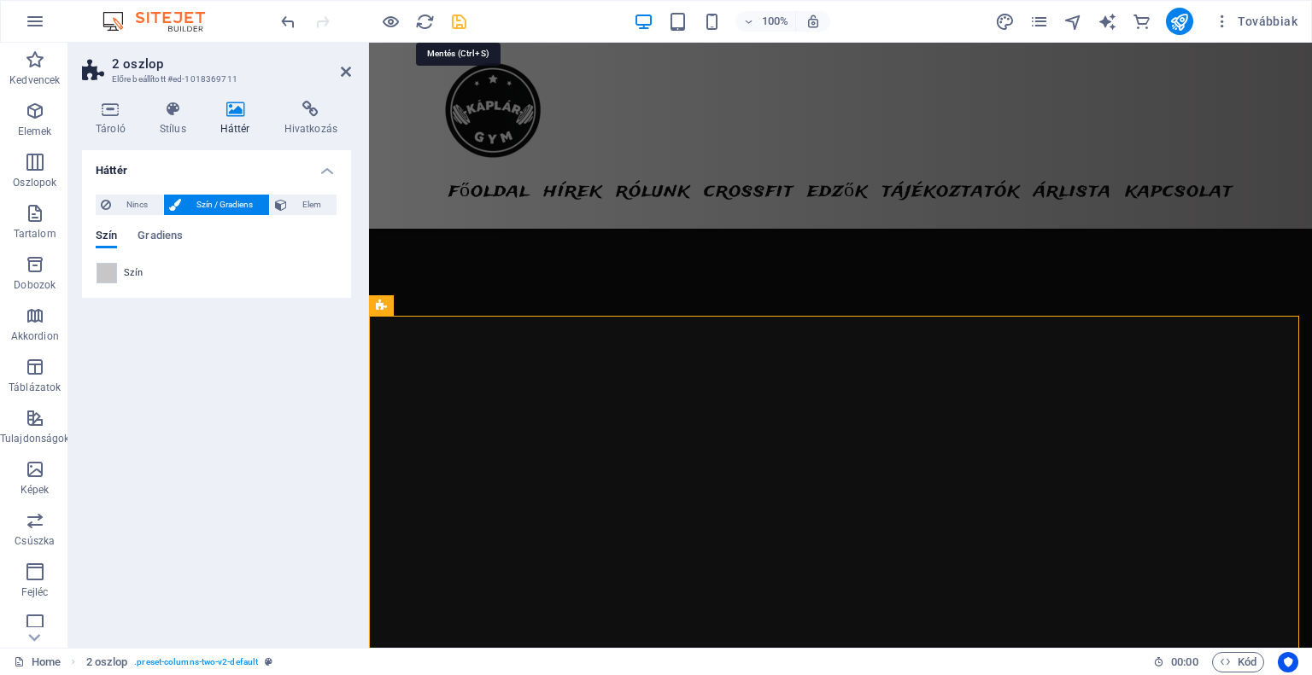
click at [466, 23] on icon "save" at bounding box center [459, 22] width 20 height 20
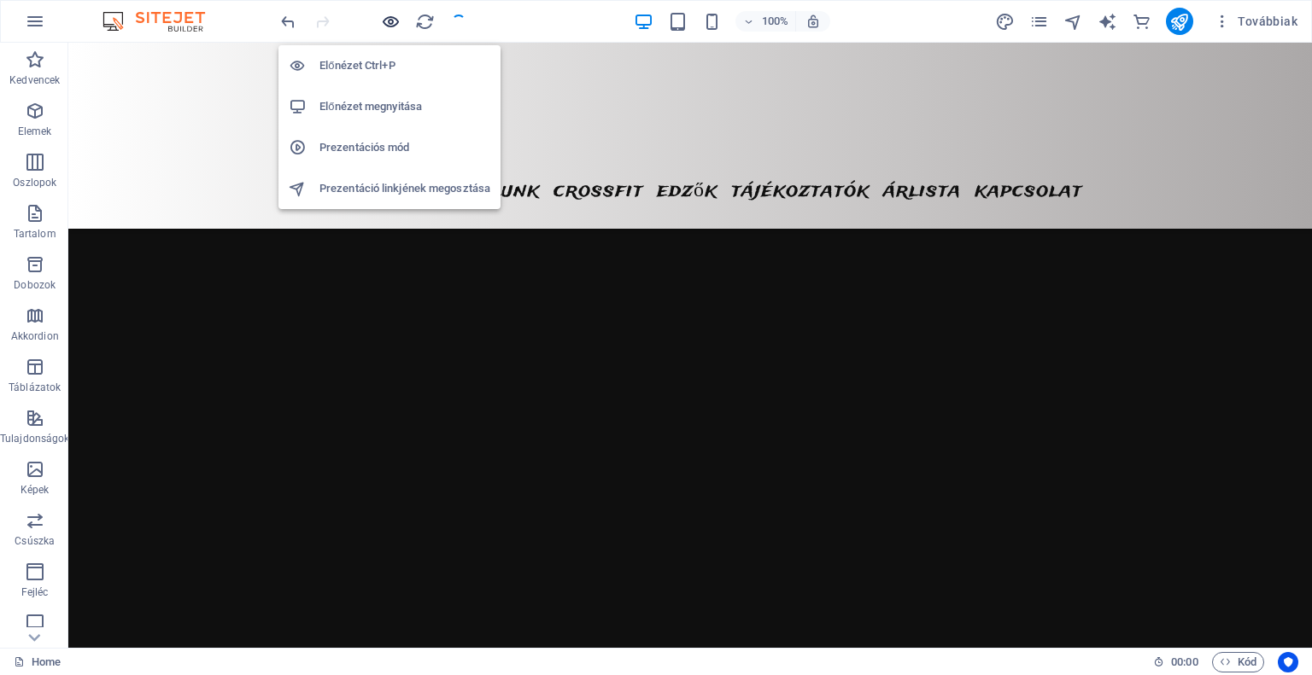
click at [396, 20] on icon "button" at bounding box center [391, 22] width 20 height 20
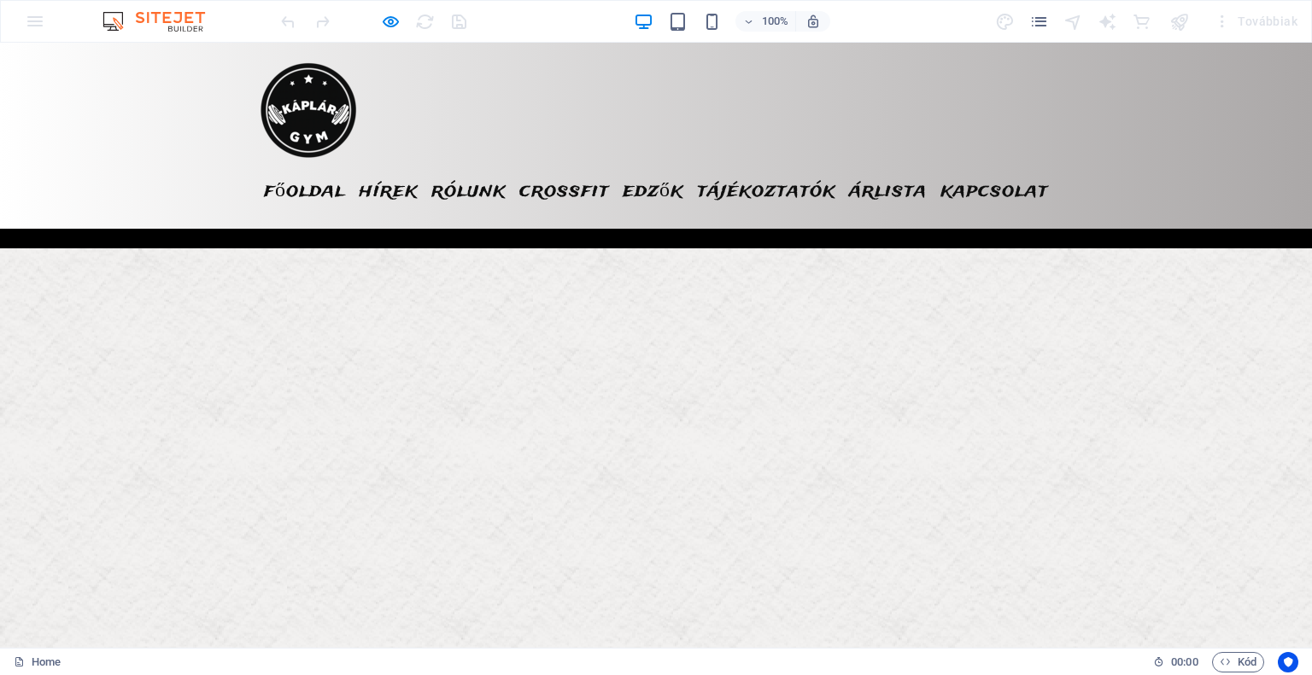
scroll to position [2452, 0]
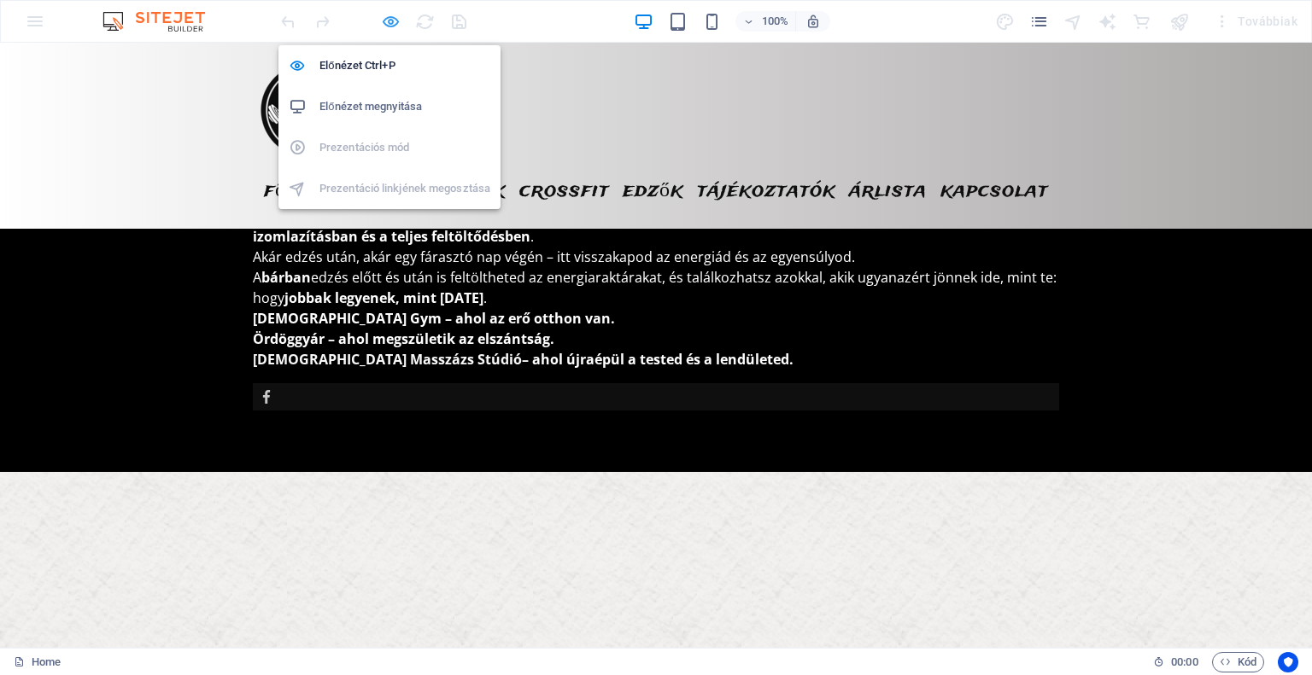
drag, startPoint x: 393, startPoint y: 20, endPoint x: 946, endPoint y: 3, distance: 553.6
click at [393, 20] on icon "button" at bounding box center [391, 22] width 20 height 20
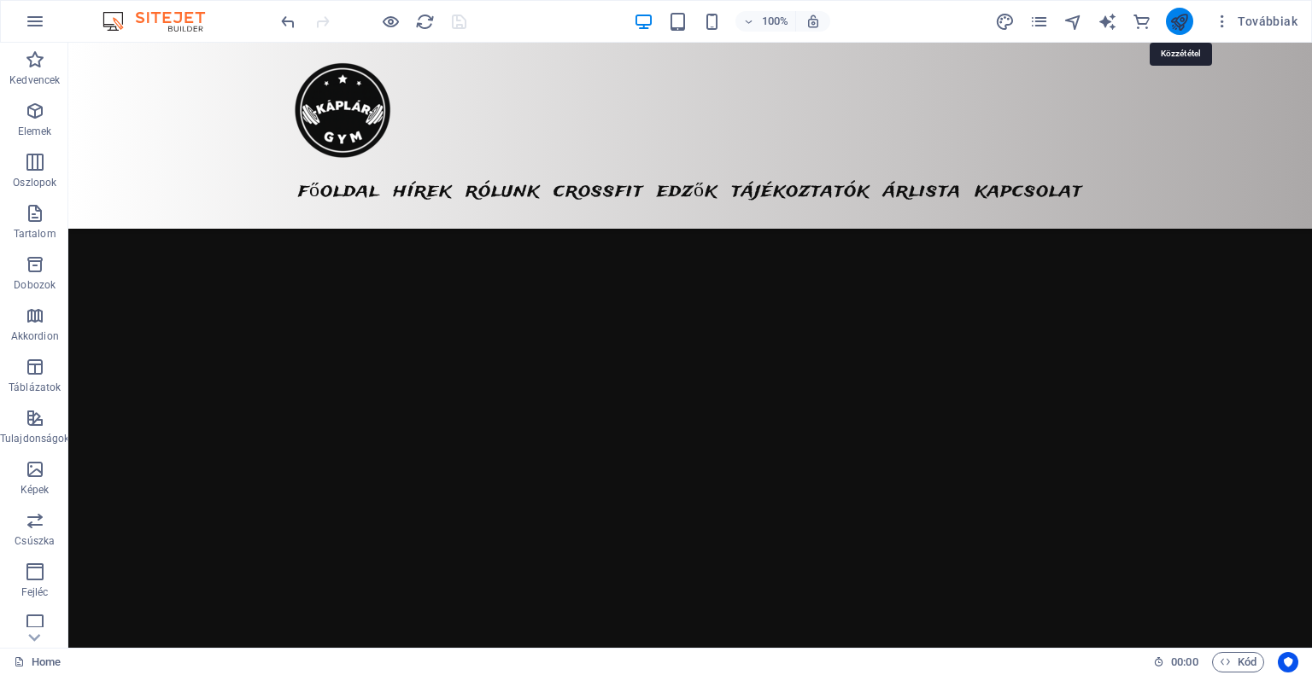
click at [1178, 23] on icon "publish" at bounding box center [1179, 22] width 20 height 20
